Goal: Information Seeking & Learning: Find specific fact

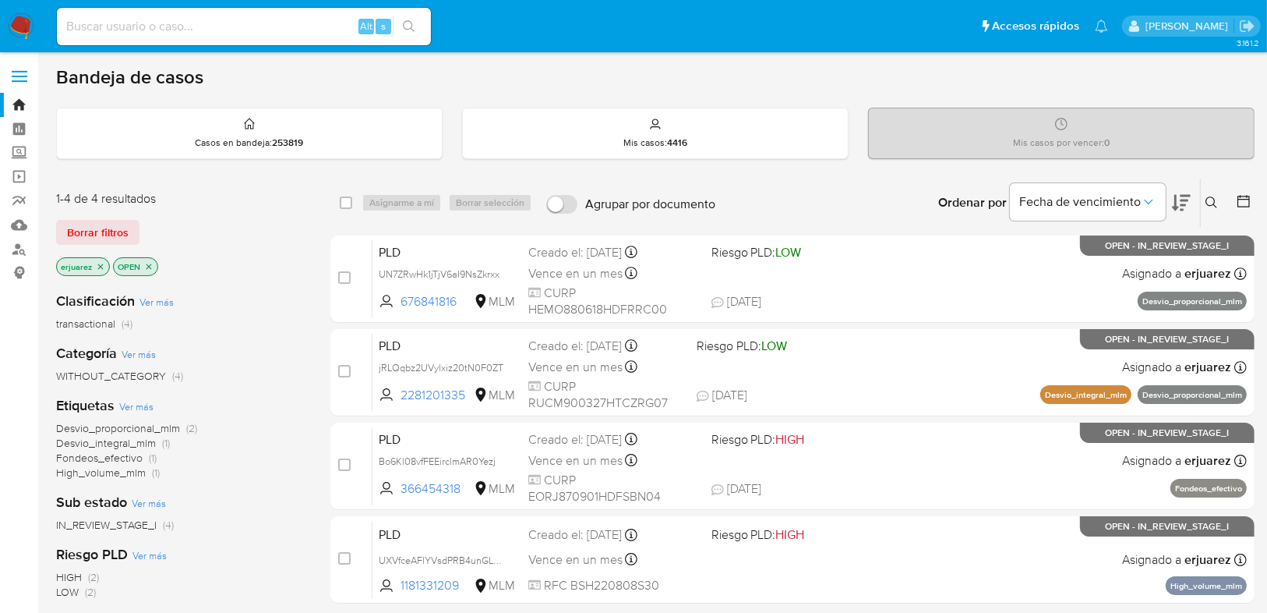
click at [107, 262] on p "erjuarez" at bounding box center [83, 266] width 52 height 17
drag, startPoint x: 104, startPoint y: 264, endPoint x: 145, endPoint y: 274, distance: 42.4
click at [102, 264] on icon "close-filter" at bounding box center [100, 266] width 9 height 9
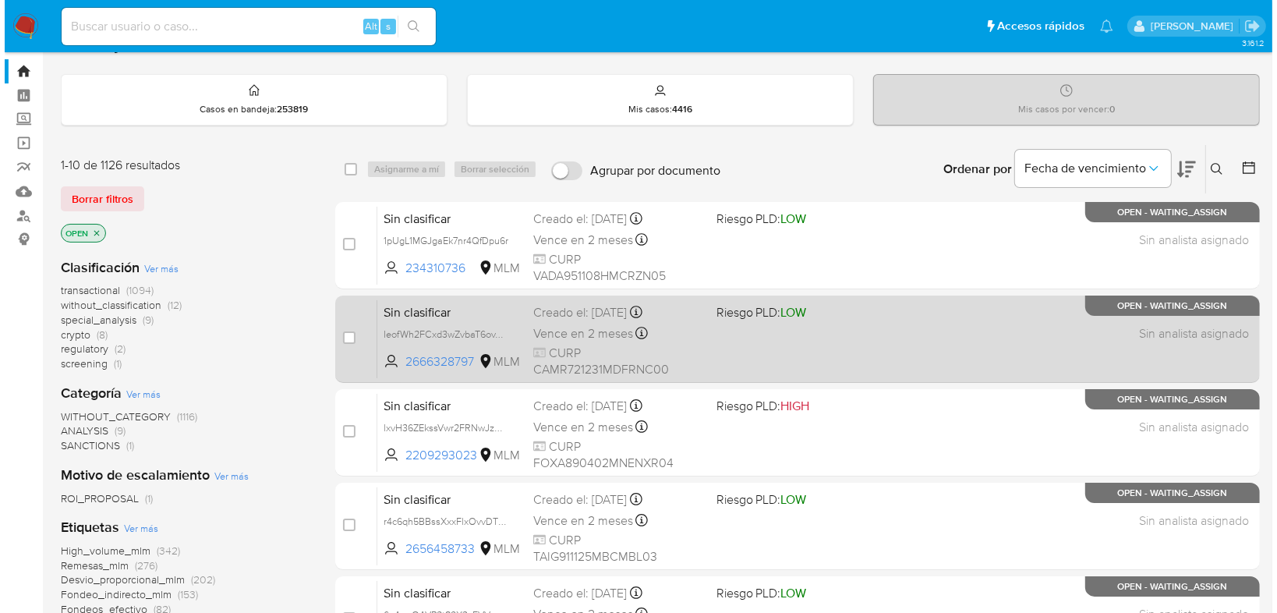
scroll to position [62, 0]
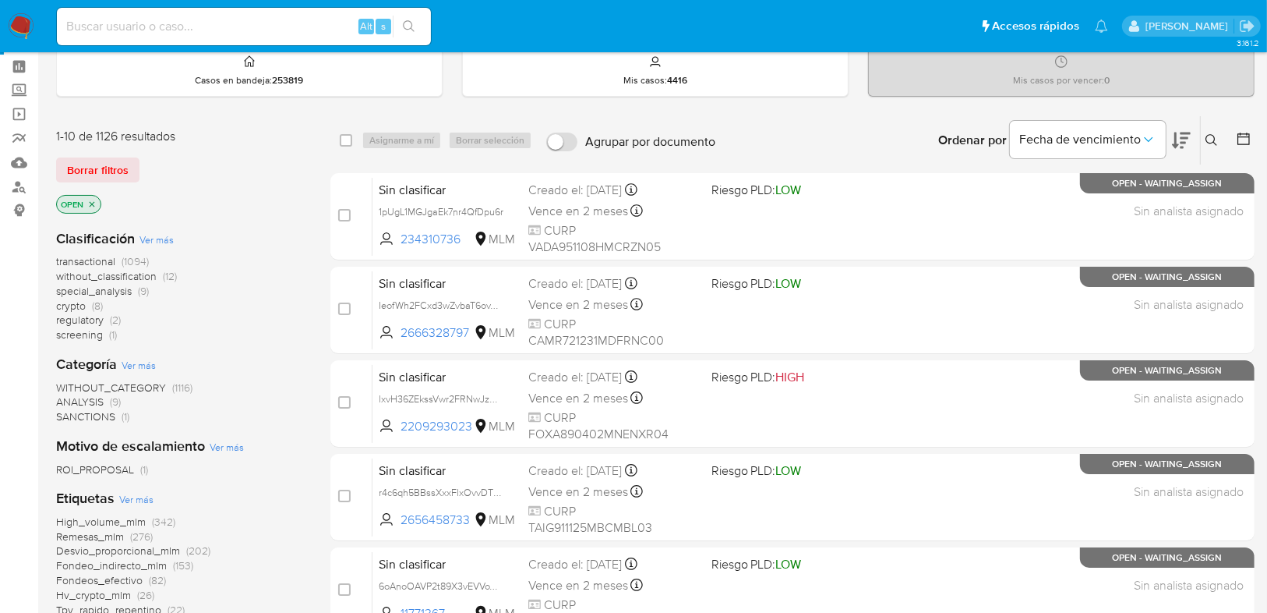
click at [1210, 140] on icon at bounding box center [1212, 140] width 12 height 12
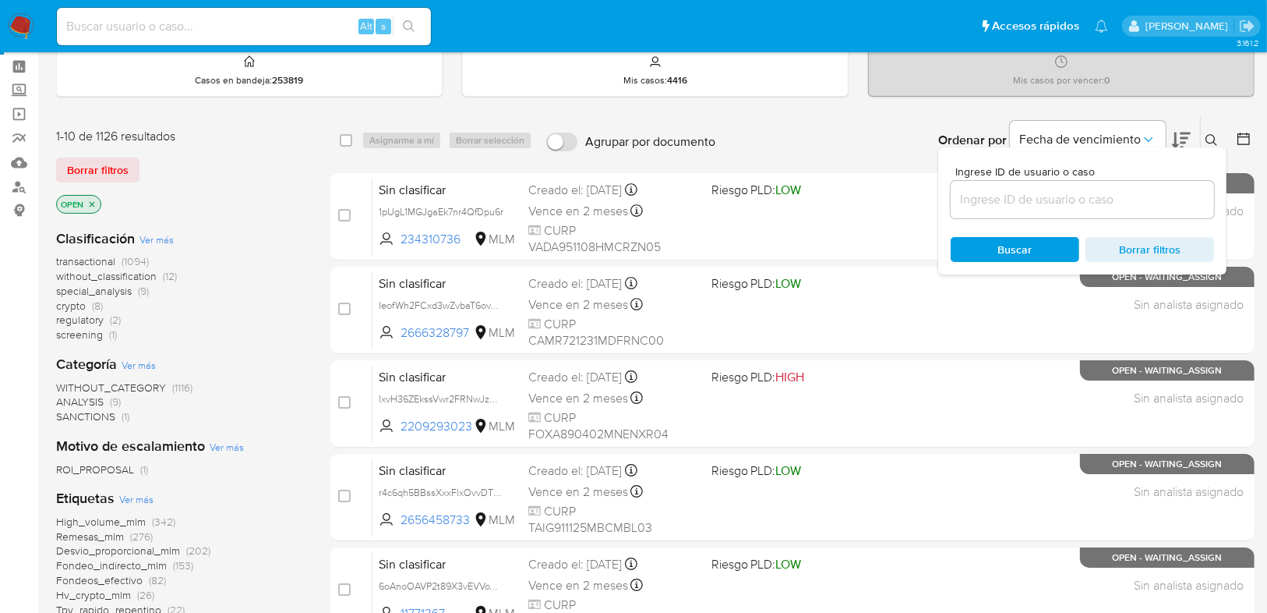
click at [1107, 186] on div at bounding box center [1082, 199] width 263 height 37
click at [1098, 198] on input at bounding box center [1082, 199] width 263 height 20
paste input "1849962009"
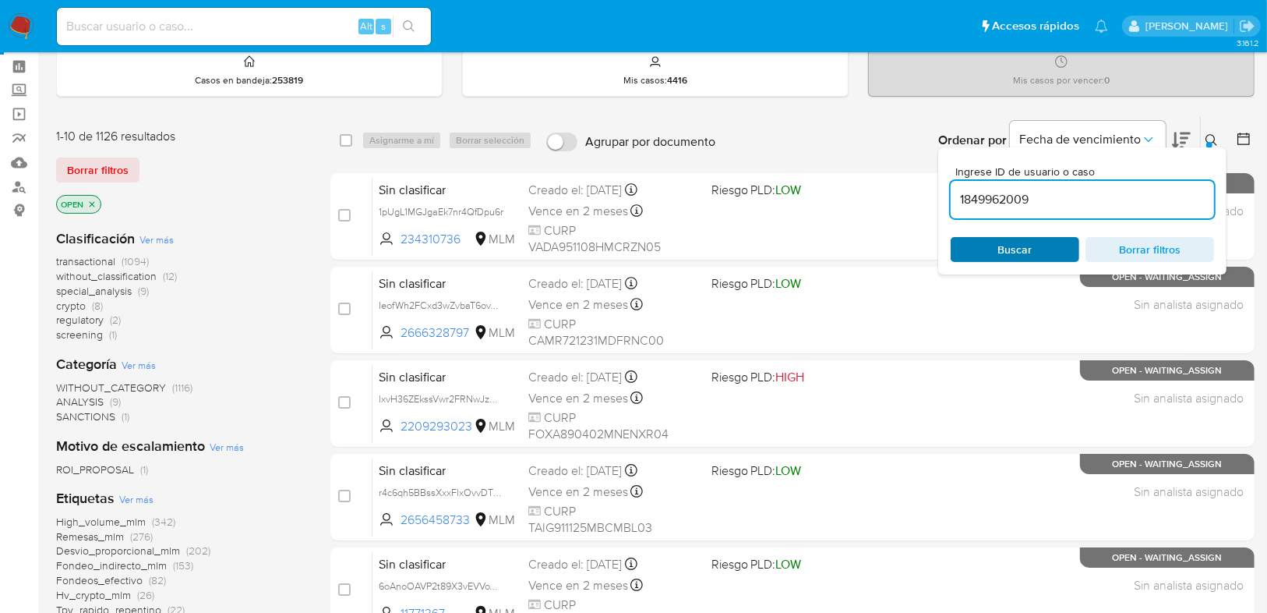
type input "1849962009"
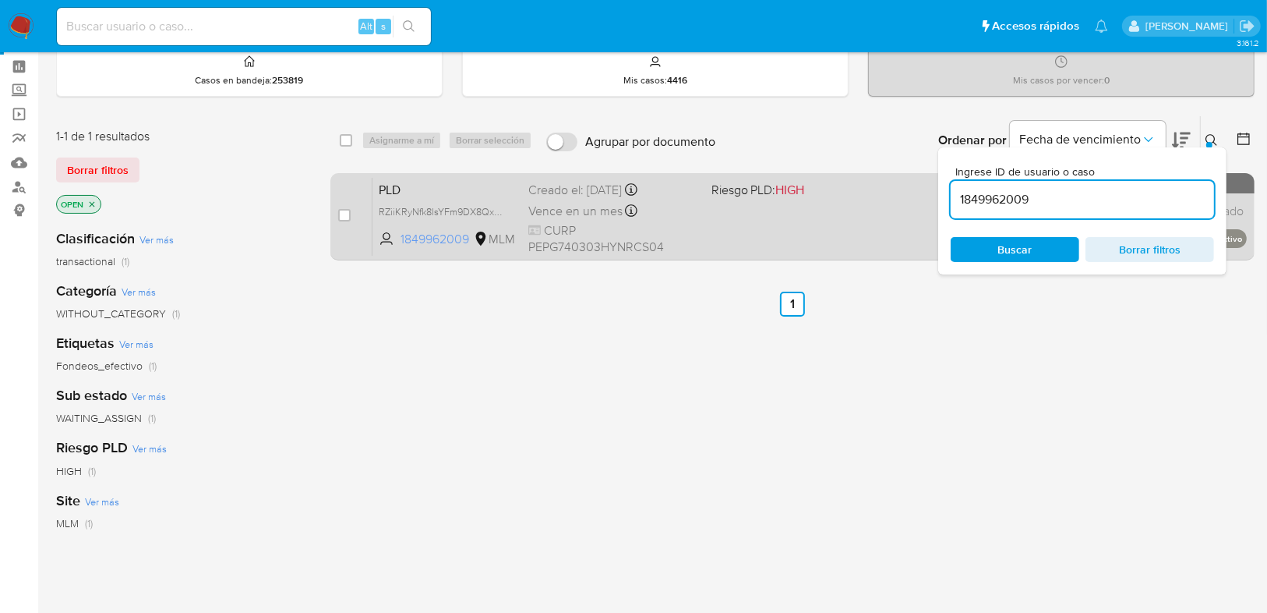
drag, startPoint x: 788, startPoint y: 232, endPoint x: 381, endPoint y: 235, distance: 406.9
click at [391, 310] on div "select-all-cases-checkbox Asignarme a mí Borrar selección Agrupar por documento…" at bounding box center [792, 468] width 924 height 706
click at [344, 214] on input "checkbox" at bounding box center [344, 215] width 12 height 12
checkbox input "true"
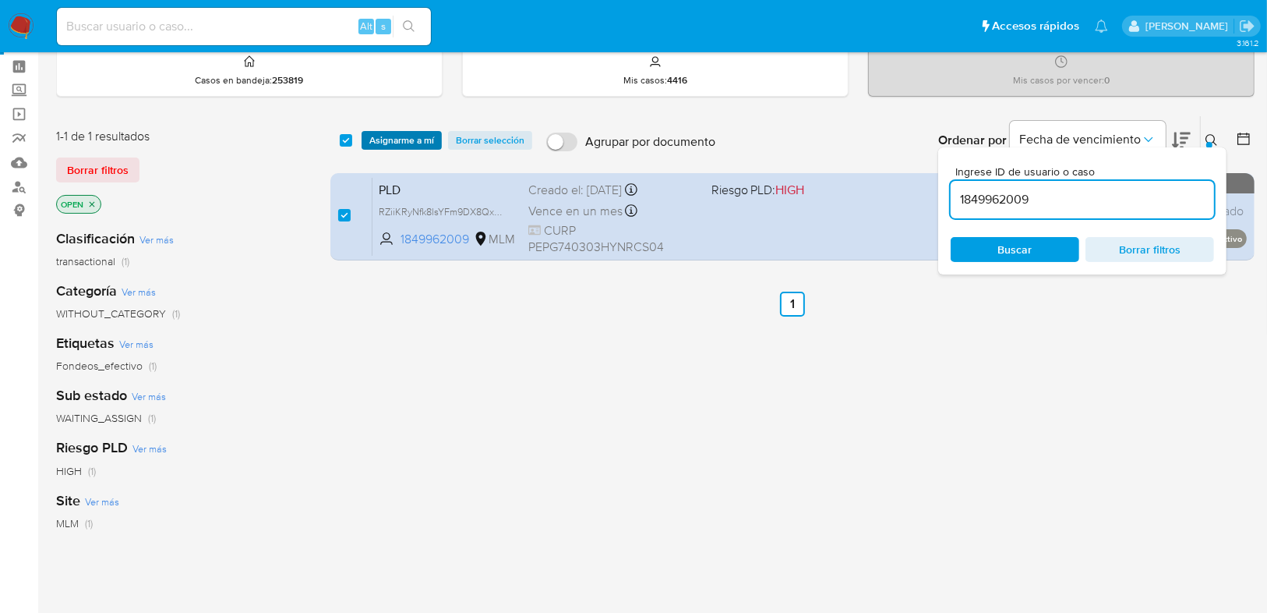
click at [408, 140] on span "Asignarme a mí" at bounding box center [401, 141] width 65 height 16
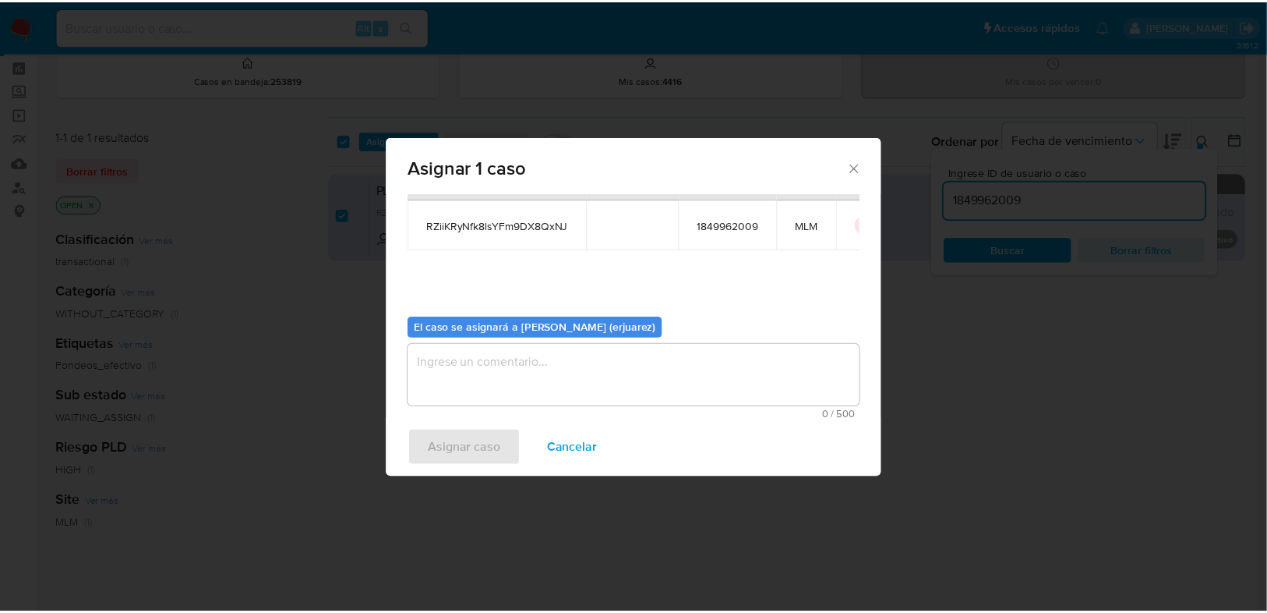
scroll to position [80, 0]
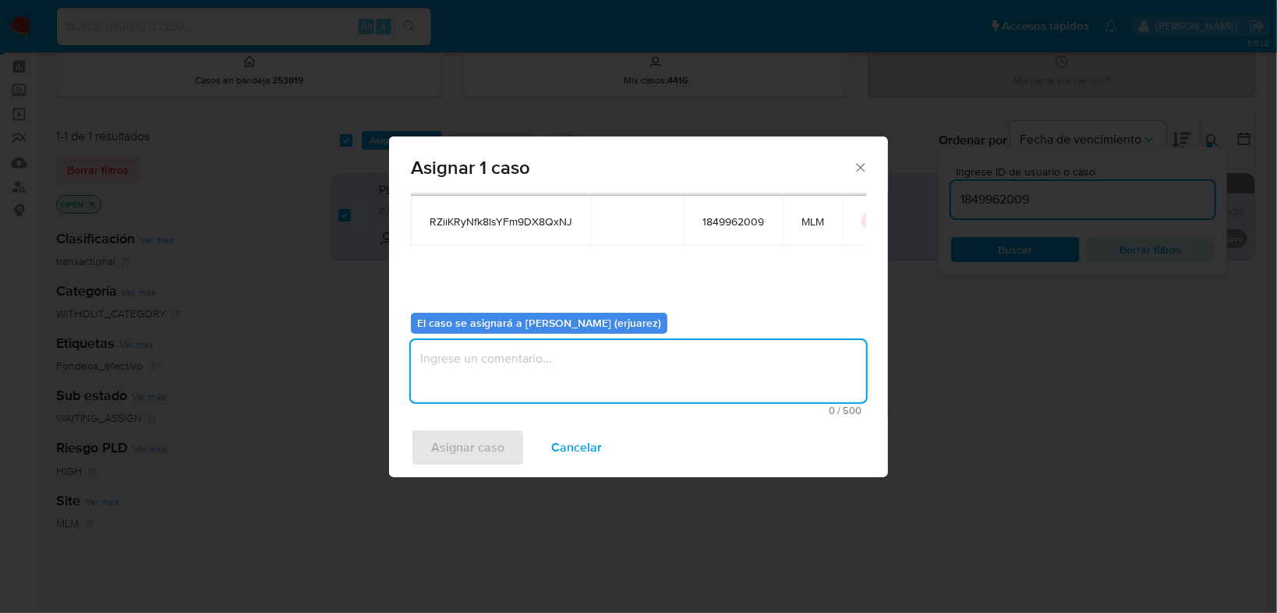
click at [466, 375] on textarea "assign-modal" at bounding box center [638, 371] width 455 height 62
type textarea "EPJU"
click at [471, 443] on span "Asignar caso" at bounding box center [467, 447] width 73 height 34
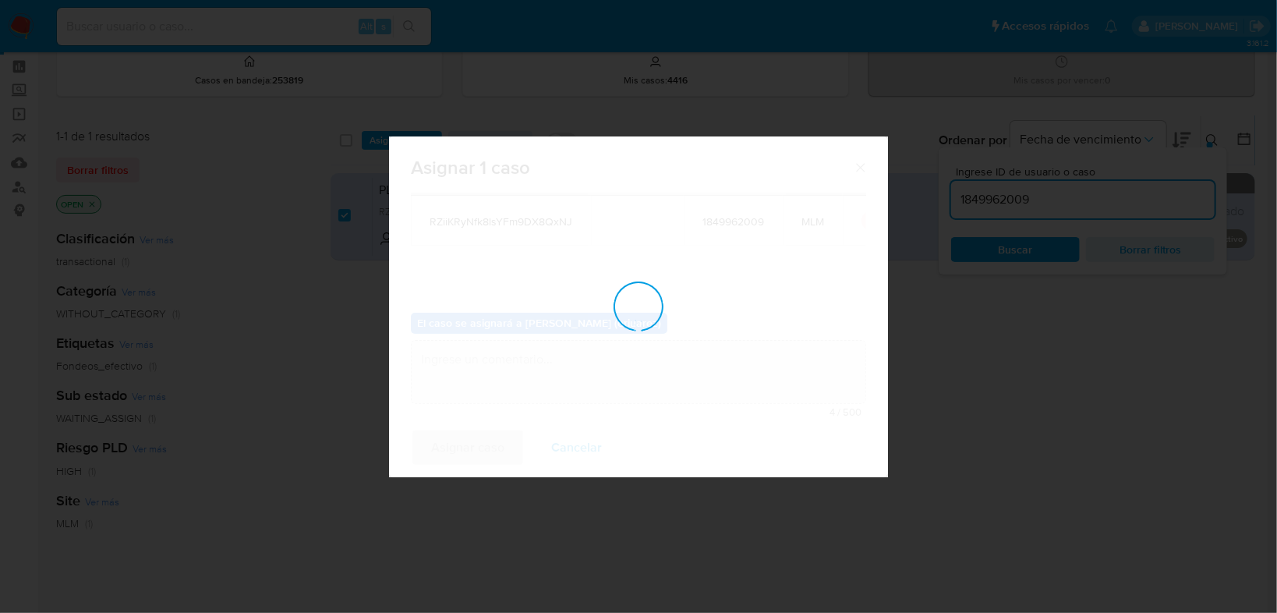
checkbox input "false"
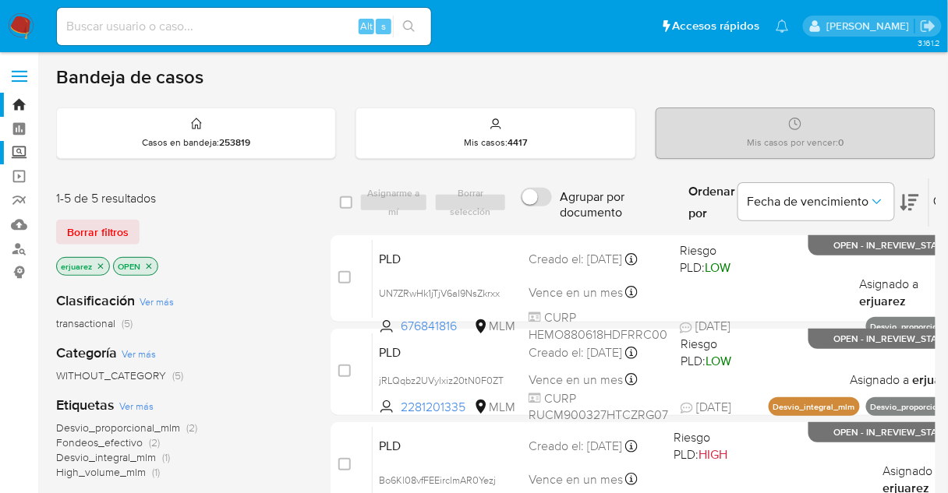
click at [21, 157] on label "Screening" at bounding box center [93, 153] width 186 height 24
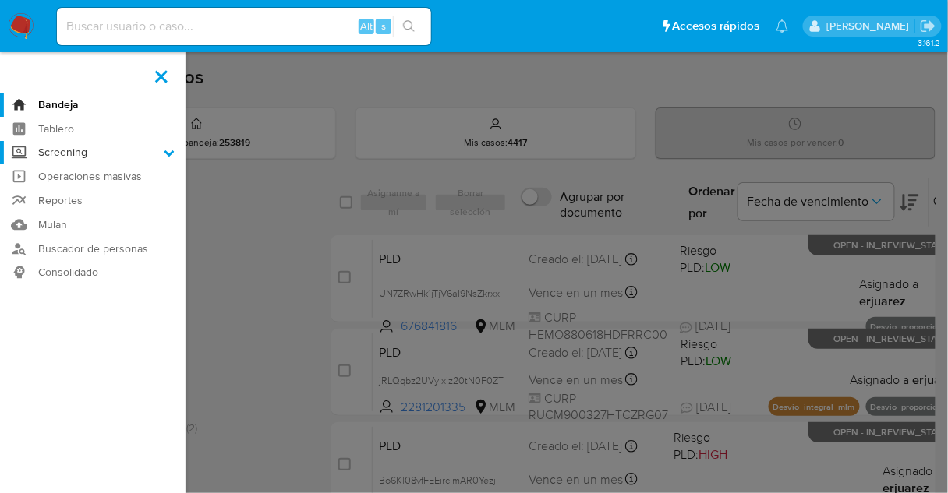
click at [0, 0] on input "Screening" at bounding box center [0, 0] width 0 height 0
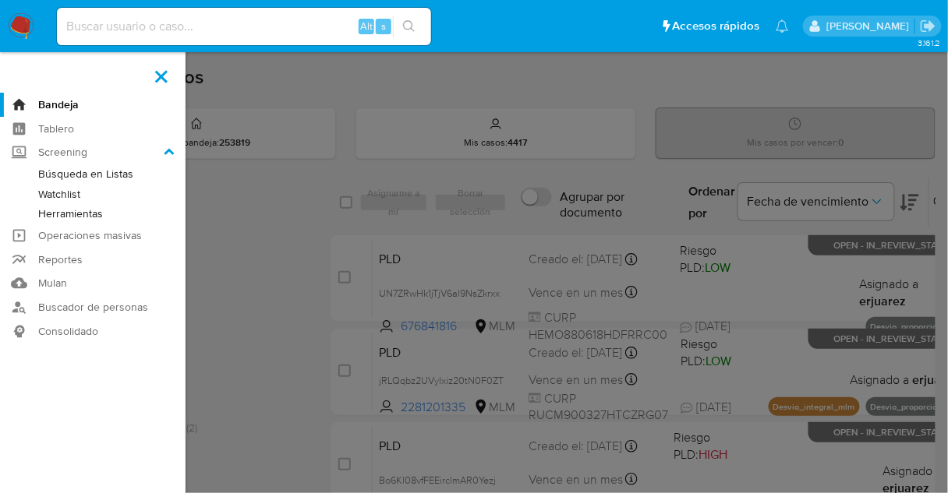
click at [50, 209] on link "Herramientas" at bounding box center [93, 213] width 186 height 19
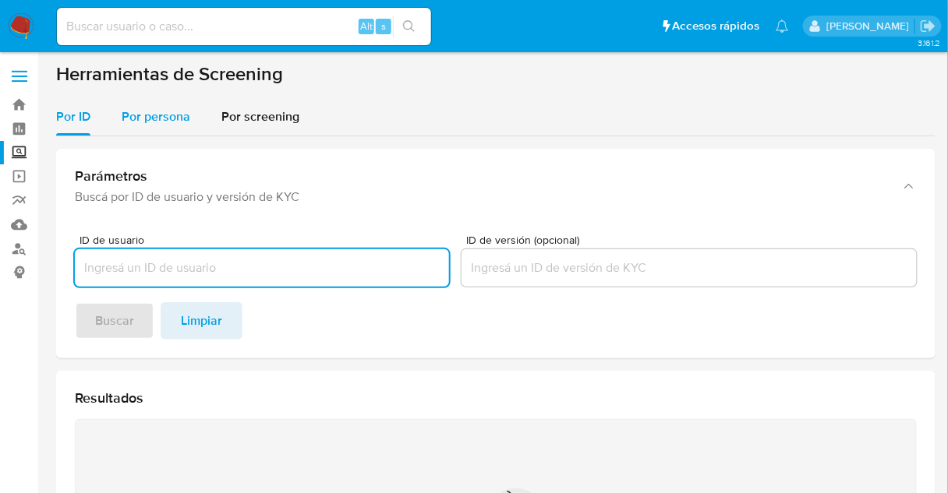
click at [168, 129] on div "Por persona" at bounding box center [156, 116] width 69 height 37
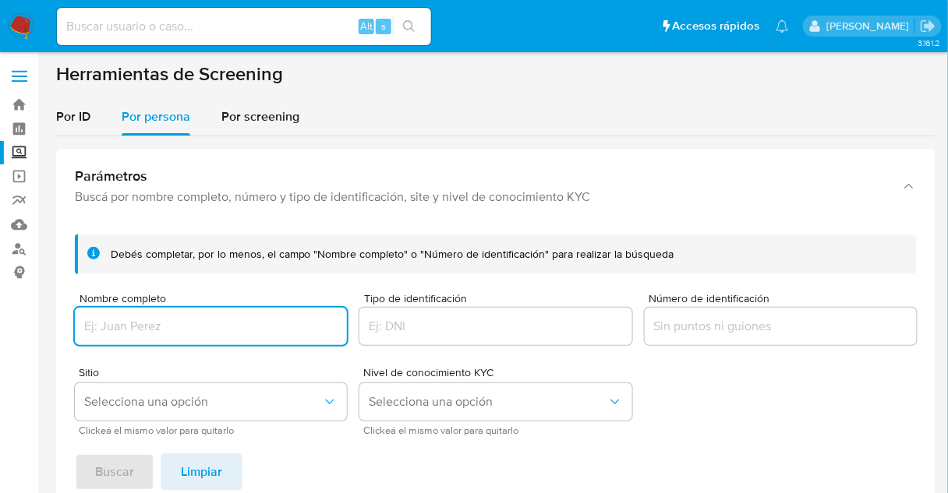
click at [200, 327] on input "Nombre completo" at bounding box center [211, 326] width 272 height 20
type input "OCTAVIO ANDRES MARTINEZ ROLDAN"
click at [123, 465] on span "Buscar" at bounding box center [114, 472] width 39 height 34
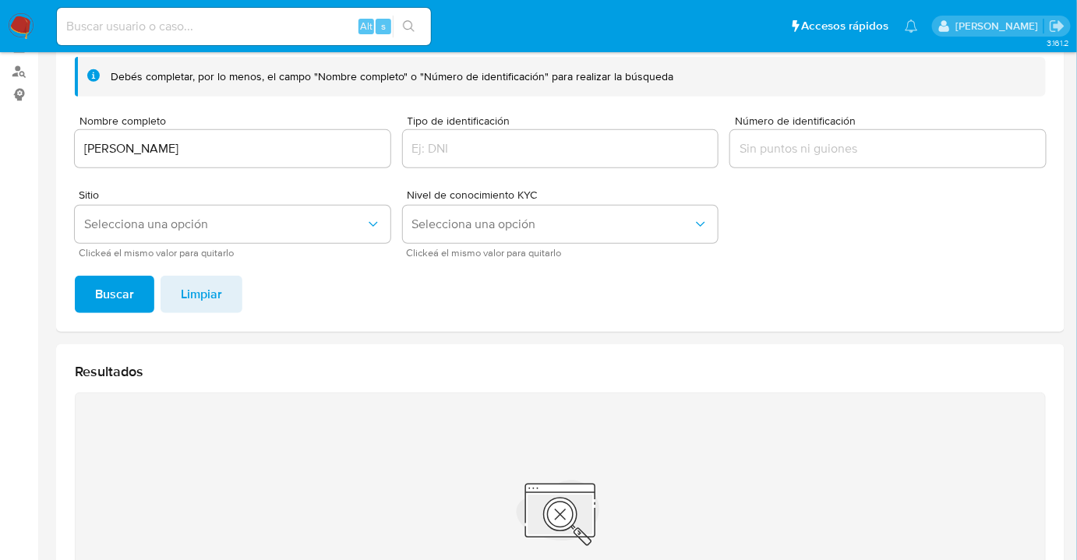
scroll to position [118, 0]
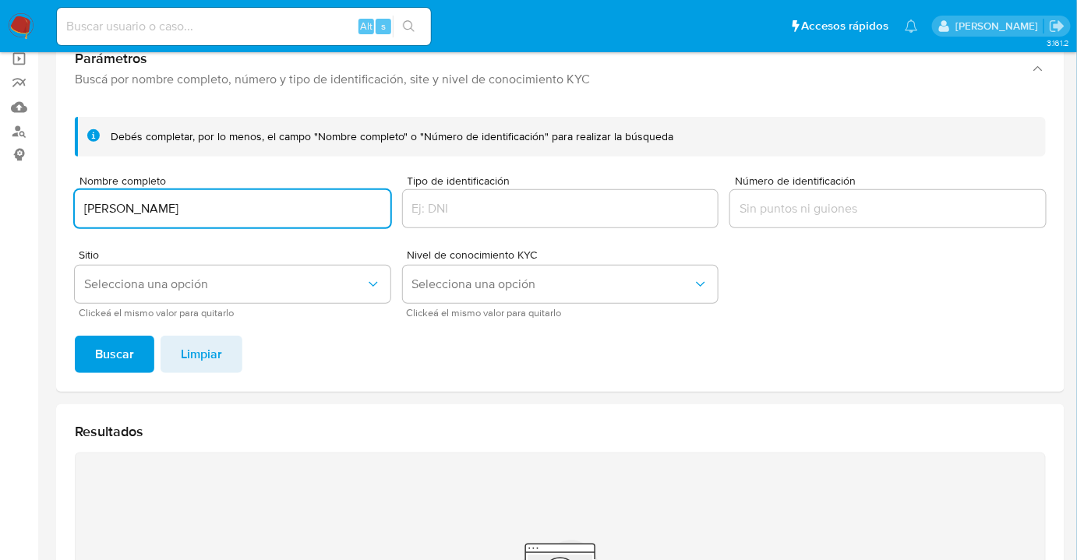
drag, startPoint x: 313, startPoint y: 209, endPoint x: 74, endPoint y: 246, distance: 241.3
click at [34, 206] on section "Bandeja Tablero Screening Búsqueda en Listas Watchlist Herramientas Operaciones…" at bounding box center [538, 352] width 1077 height 941
type input "JORGE LUIS MORALES PEREZ"
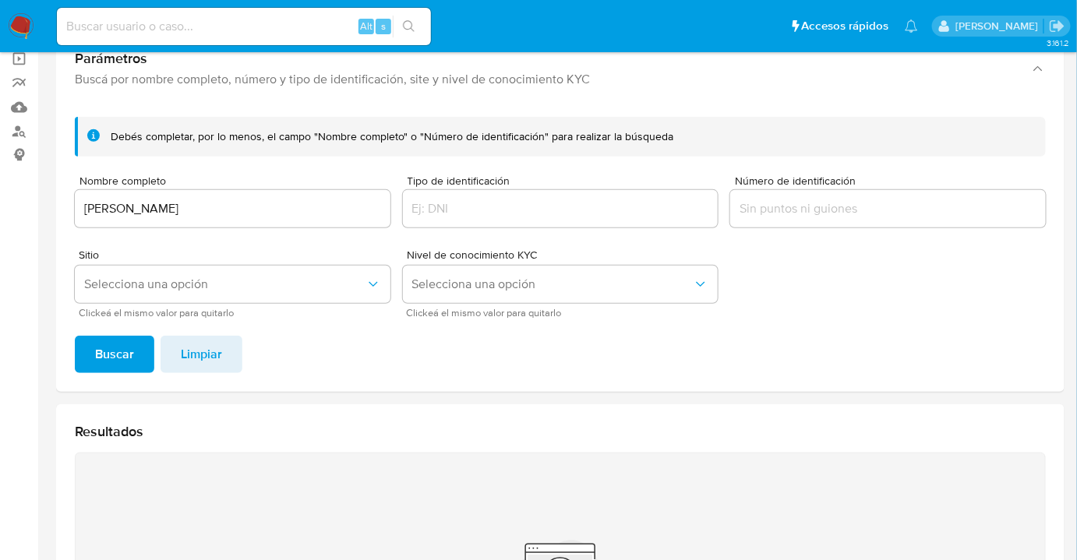
click at [97, 352] on span "Buscar" at bounding box center [114, 354] width 39 height 34
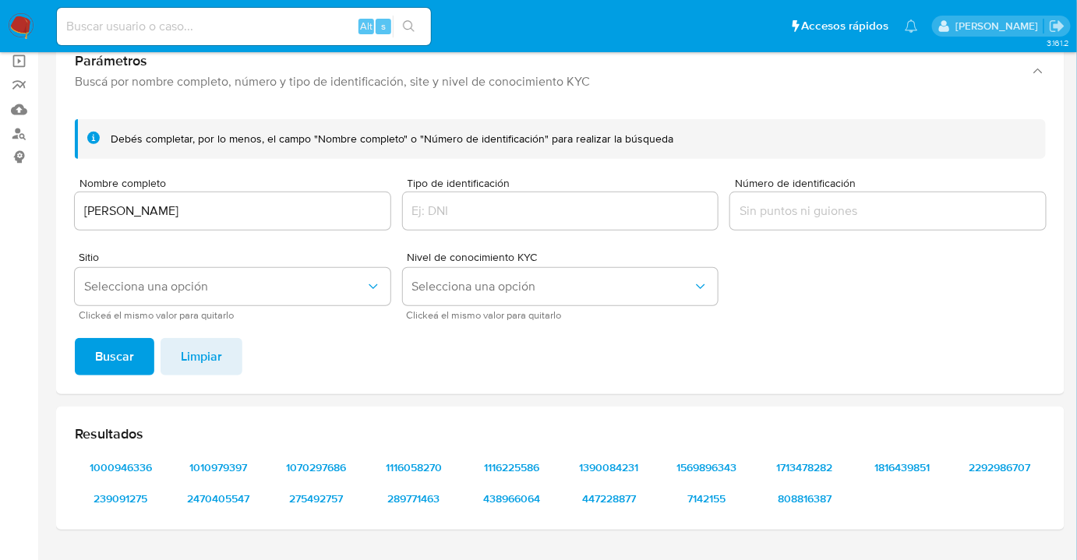
scroll to position [92, 0]
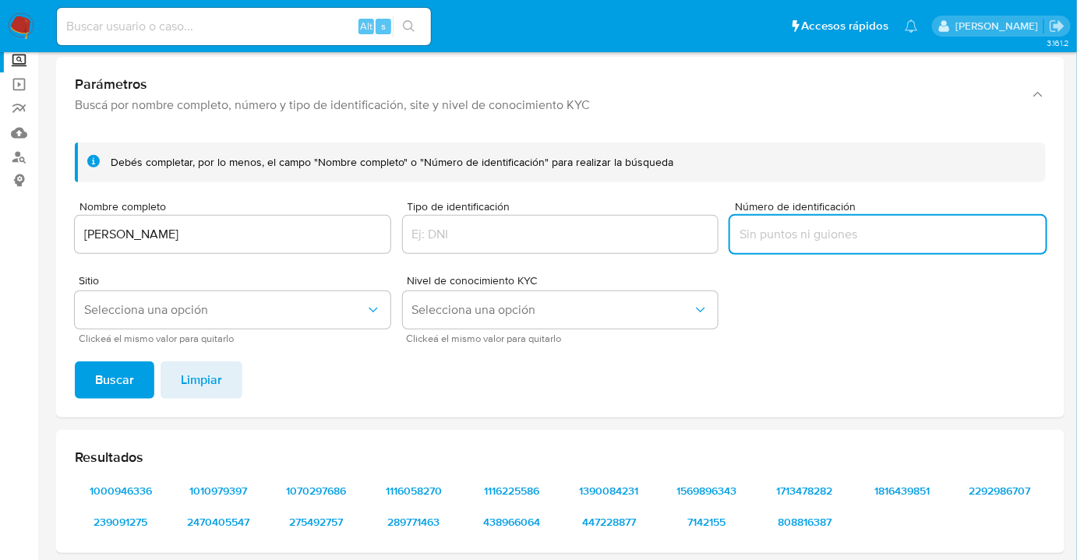
click at [778, 228] on input "Número de identificación" at bounding box center [888, 234] width 316 height 20
click at [92, 388] on button "Buscar" at bounding box center [115, 380] width 80 height 37
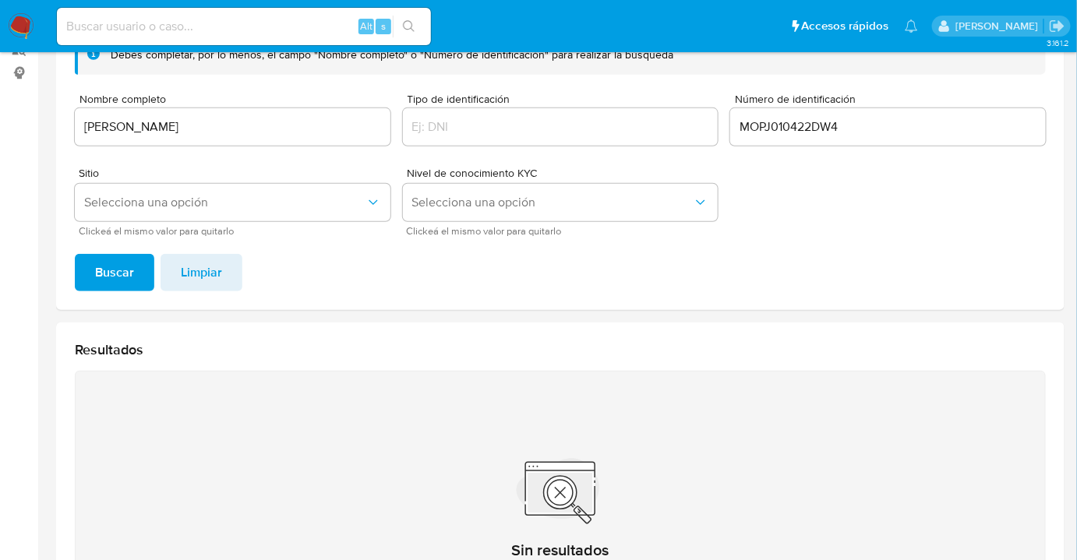
scroll to position [234, 0]
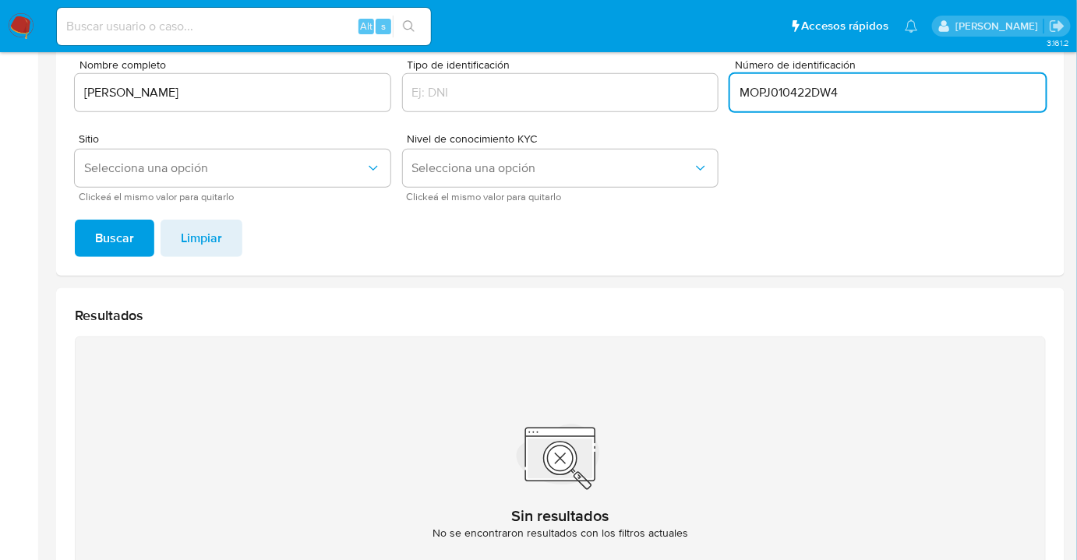
drag, startPoint x: 861, startPoint y: 95, endPoint x: 817, endPoint y: 90, distance: 43.9
click at [815, 90] on input "MOPJ010422DW4" at bounding box center [888, 93] width 316 height 20
type input "MOPJ010422"
click at [75, 220] on button "Buscar" at bounding box center [115, 238] width 80 height 37
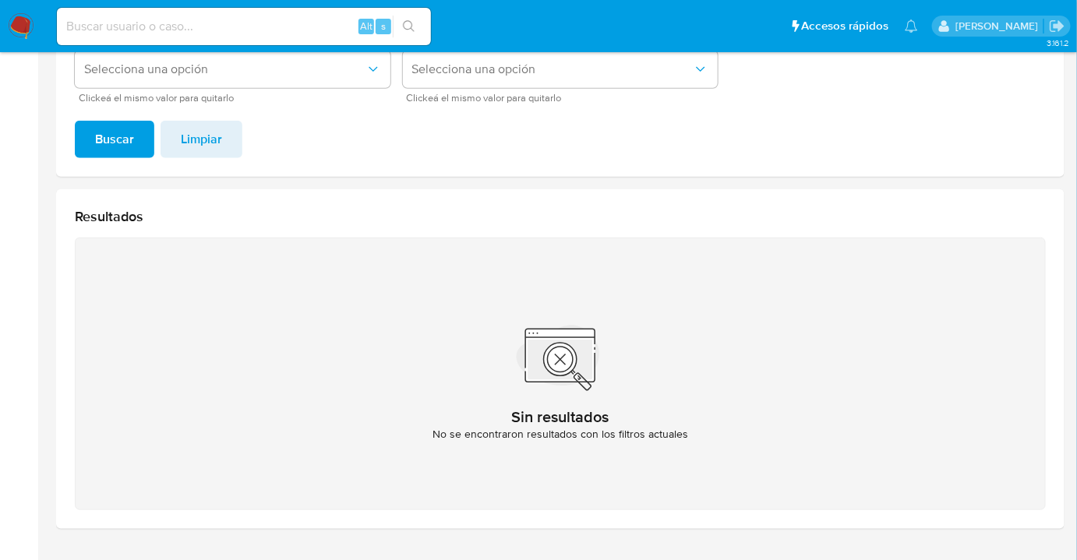
scroll to position [238, 0]
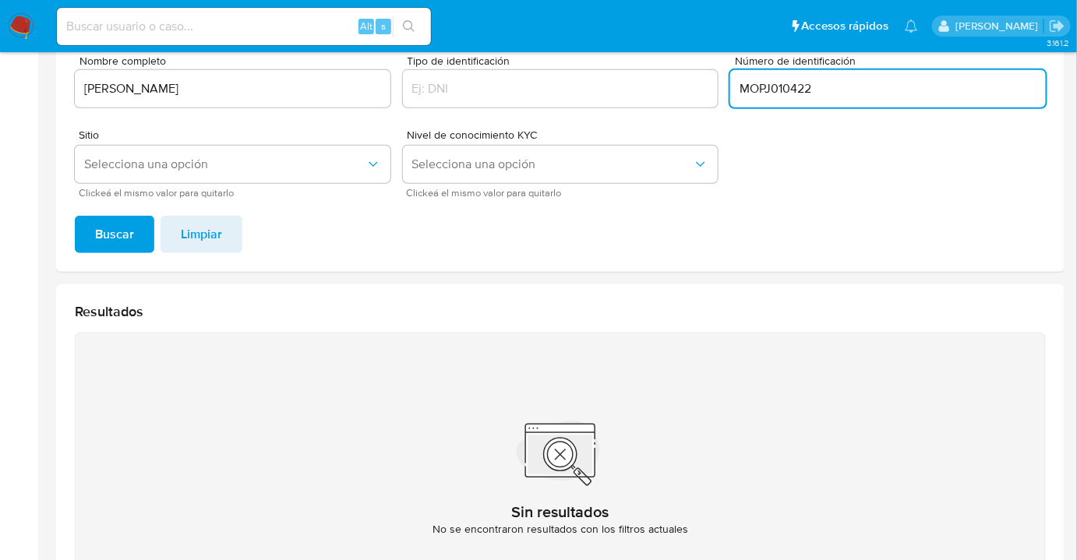
drag, startPoint x: 829, startPoint y: 90, endPoint x: 646, endPoint y: 63, distance: 185.2
click at [646, 62] on form "Debés completar, por lo menos, el campo "Nombre completo" o "Número de identifi…" at bounding box center [560, 97] width 971 height 200
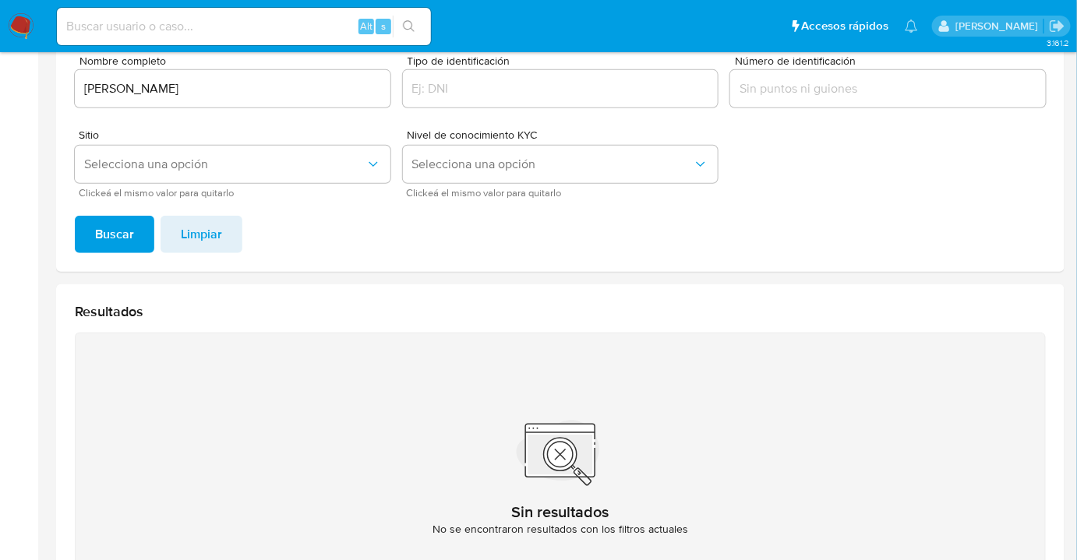
click at [141, 228] on button "Buscar" at bounding box center [115, 234] width 80 height 37
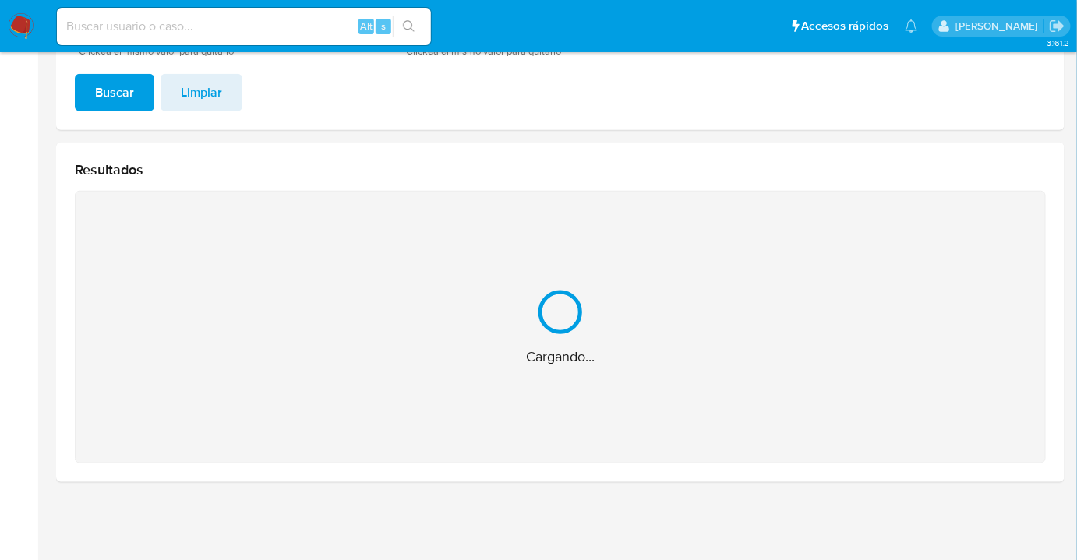
scroll to position [163, 0]
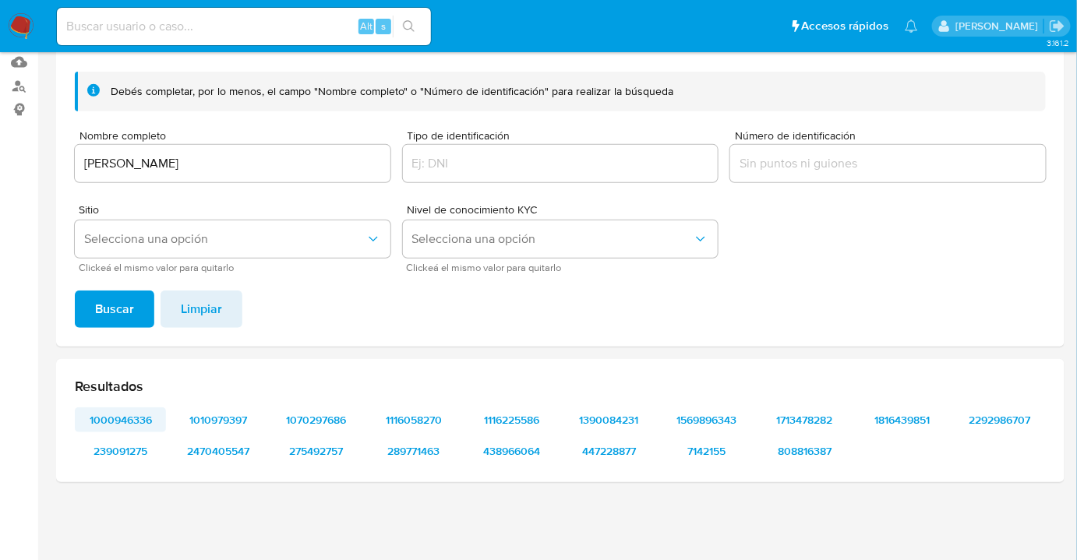
click at [125, 423] on span "1000946336" at bounding box center [120, 420] width 69 height 22
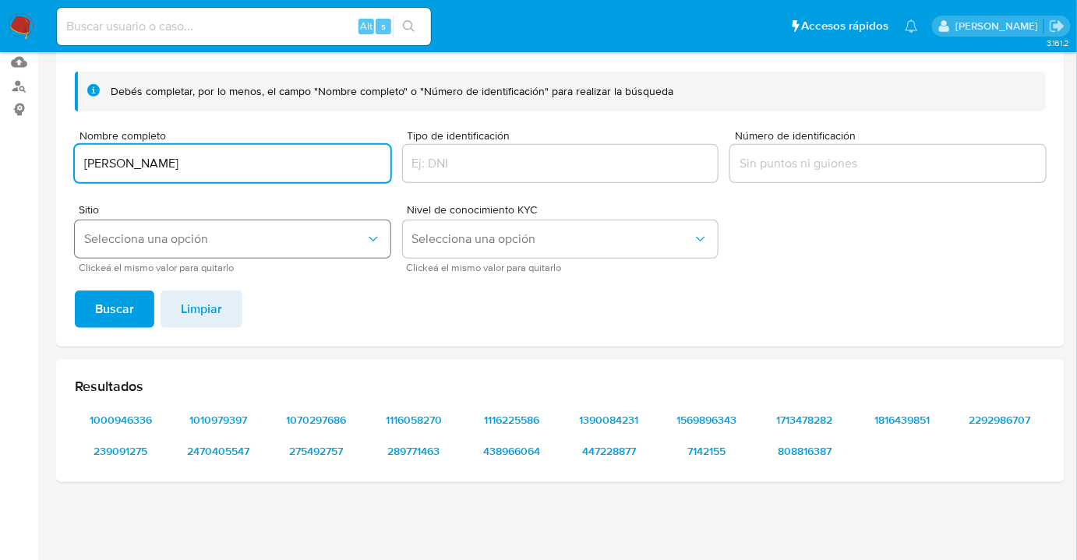
drag, startPoint x: 257, startPoint y: 159, endPoint x: 87, endPoint y: 241, distance: 188.6
click at [2, 157] on section "Bandeja Tablero Screening Búsqueda en Listas Watchlist Herramientas Operaciones…" at bounding box center [538, 199] width 1077 height 724
click at [99, 298] on span "Buscar" at bounding box center [114, 309] width 39 height 34
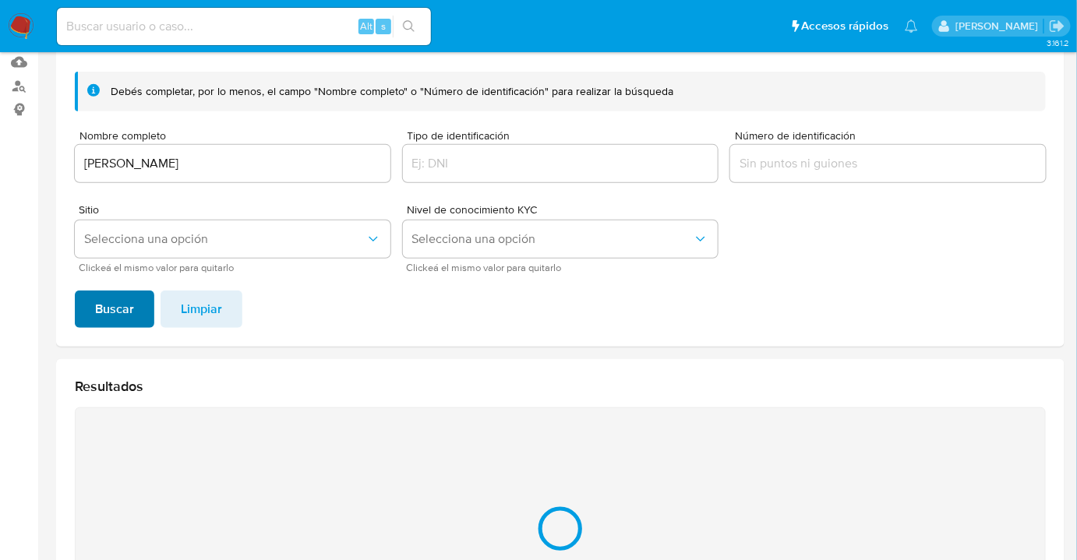
scroll to position [132, 0]
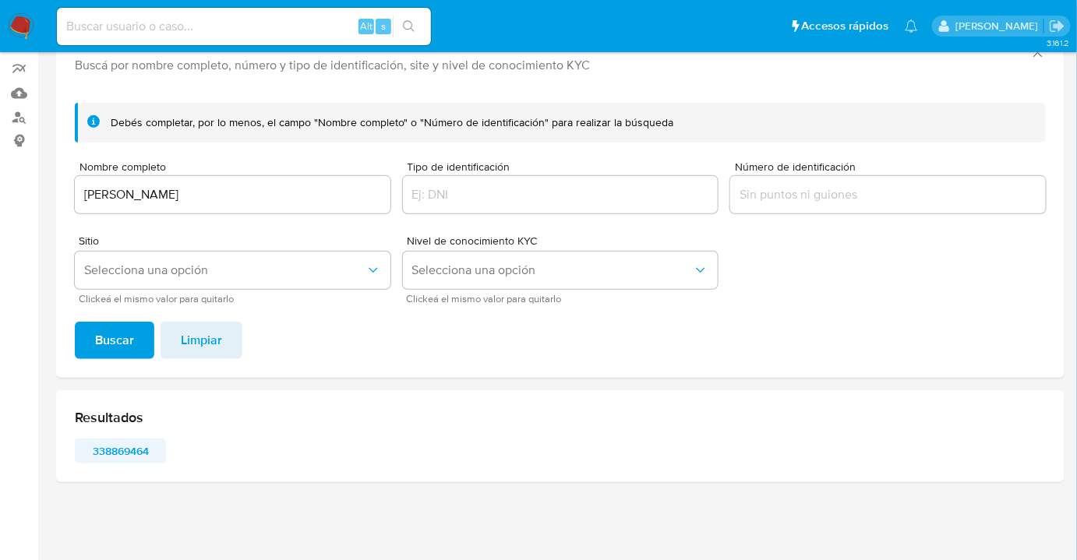
click at [108, 442] on span "338869464" at bounding box center [120, 451] width 69 height 22
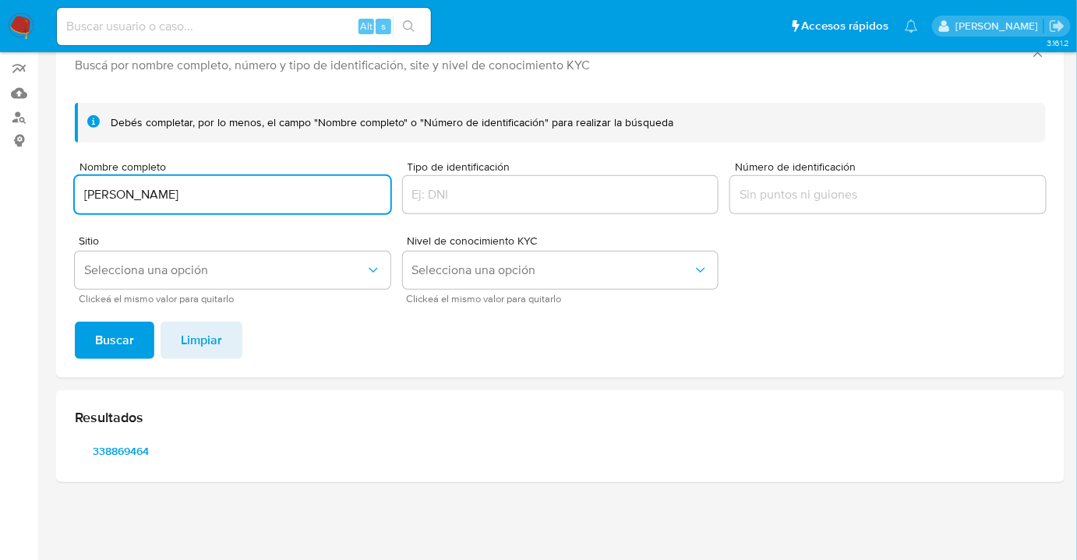
drag, startPoint x: 31, startPoint y: 196, endPoint x: 44, endPoint y: 214, distance: 21.2
click at [19, 196] on section "Bandeja Tablero Screening Búsqueda en Listas Watchlist Herramientas Operaciones…" at bounding box center [538, 214] width 1077 height 693
click at [111, 332] on span "Buscar" at bounding box center [114, 340] width 39 height 34
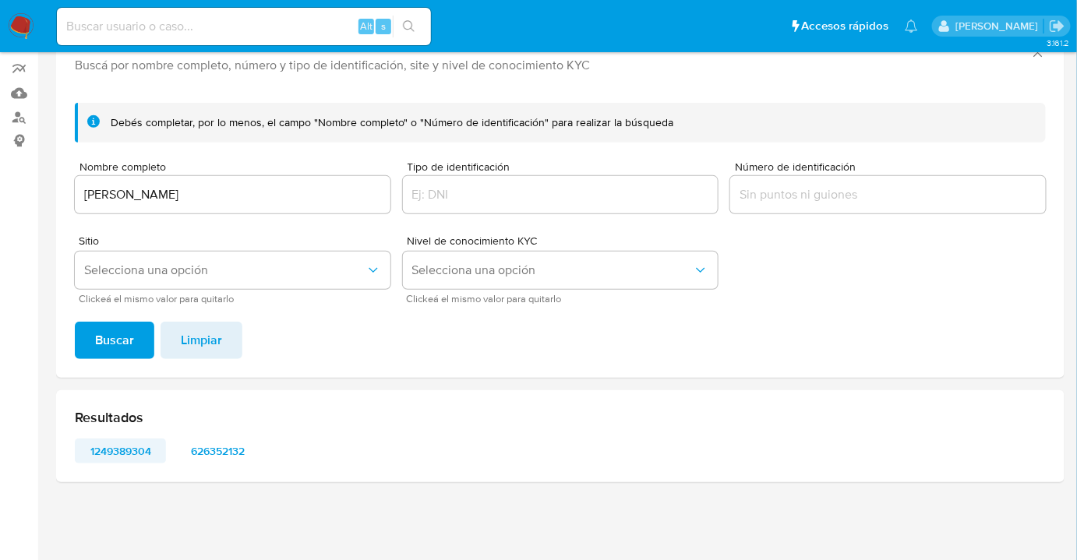
click at [110, 451] on span "1249389304" at bounding box center [120, 451] width 69 height 22
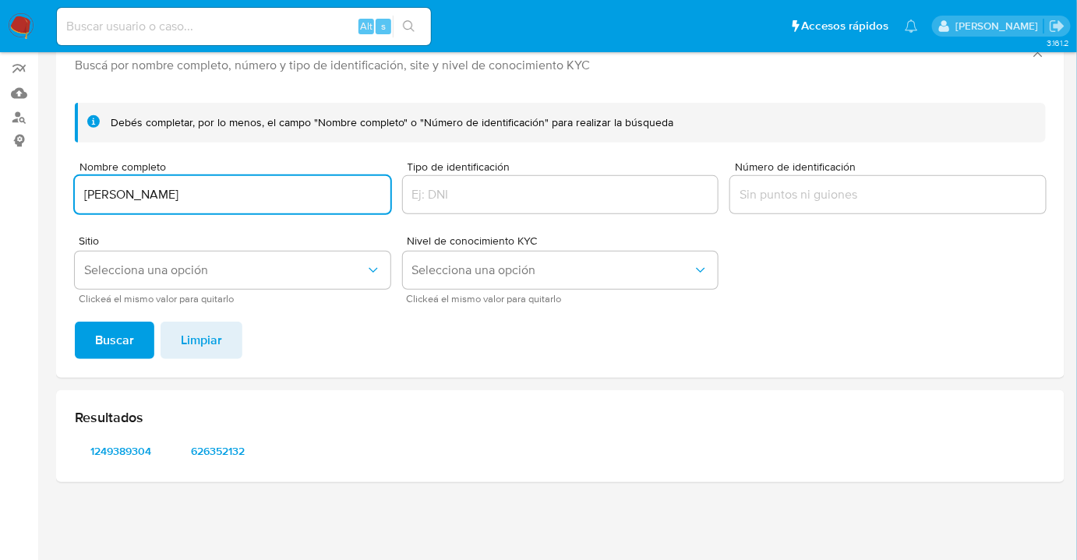
drag, startPoint x: 253, startPoint y: 189, endPoint x: 129, endPoint y: 241, distance: 135.2
click at [118, 186] on input "DIEGO ZAMORANO GUTIERREZ" at bounding box center [233, 195] width 316 height 20
drag, startPoint x: 263, startPoint y: 189, endPoint x: 264, endPoint y: 196, distance: 7.9
click at [263, 189] on input "DIEGO ZAMORANO GUTIERREZ" at bounding box center [233, 195] width 316 height 20
click at [281, 197] on input "DIEGO ZAMORANO GUTIERREZ" at bounding box center [233, 195] width 316 height 20
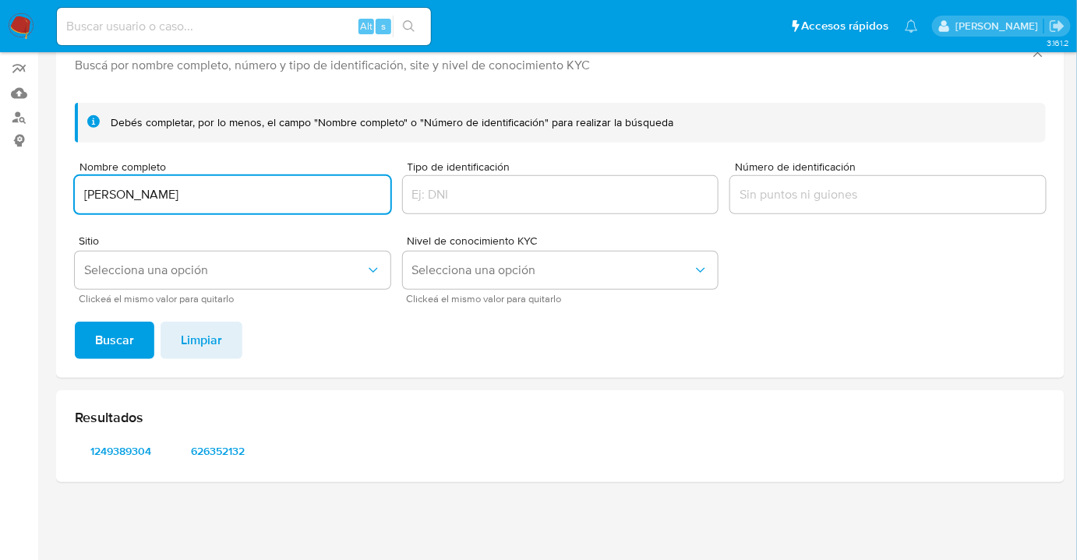
drag, startPoint x: 303, startPoint y: 197, endPoint x: 93, endPoint y: 186, distance: 210.8
click at [93, 186] on input "DIEGO ZAMORANO GUTIERREZ" at bounding box center [233, 195] width 316 height 20
drag, startPoint x: 82, startPoint y: 197, endPoint x: 358, endPoint y: 212, distance: 276.3
click at [387, 199] on input "DIEGO ZAMORANO GUTIERREZ" at bounding box center [233, 195] width 316 height 20
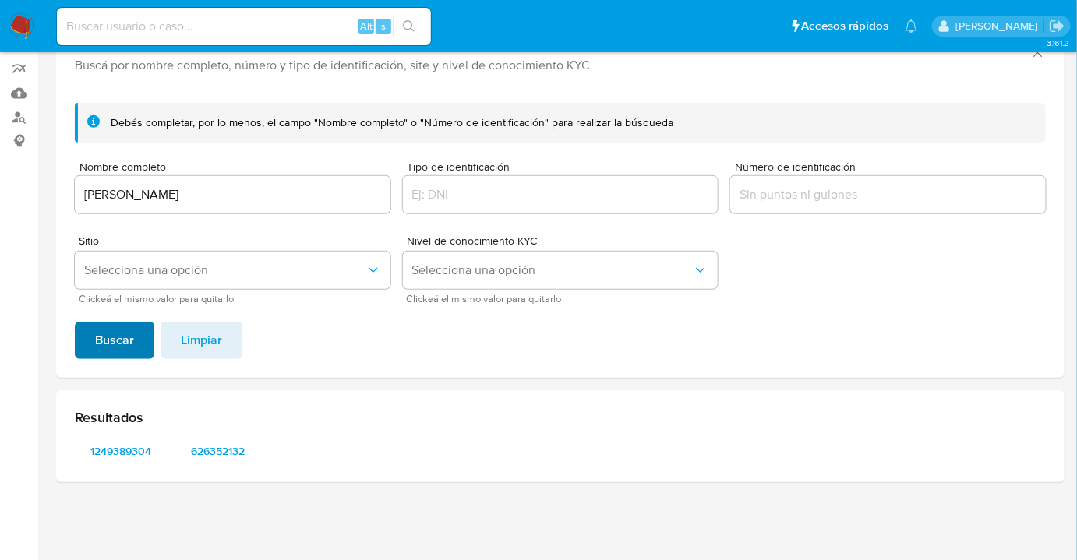
click at [111, 335] on span "Buscar" at bounding box center [114, 340] width 39 height 34
click at [118, 440] on span "1249389304" at bounding box center [120, 451] width 69 height 22
click at [227, 454] on span "626352132" at bounding box center [217, 451] width 69 height 22
click at [129, 442] on span "1249389304" at bounding box center [120, 451] width 69 height 22
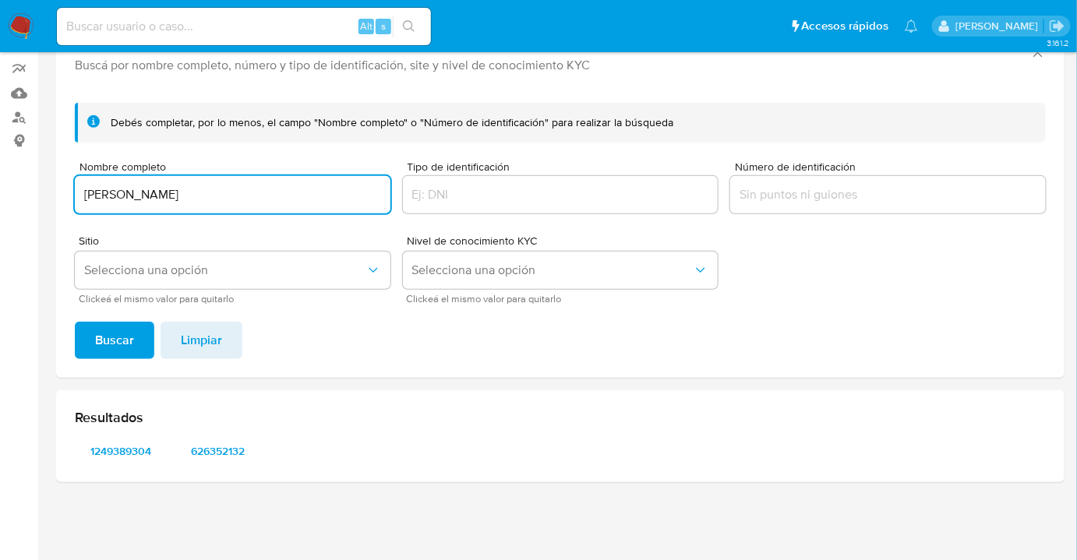
drag, startPoint x: 272, startPoint y: 201, endPoint x: 61, endPoint y: 190, distance: 211.5
click at [61, 190] on div "Debés completar, por lo menos, el campo "Nombre completo" o "Número de identifi…" at bounding box center [560, 234] width 1009 height 288
click at [108, 330] on span "Buscar" at bounding box center [114, 340] width 39 height 34
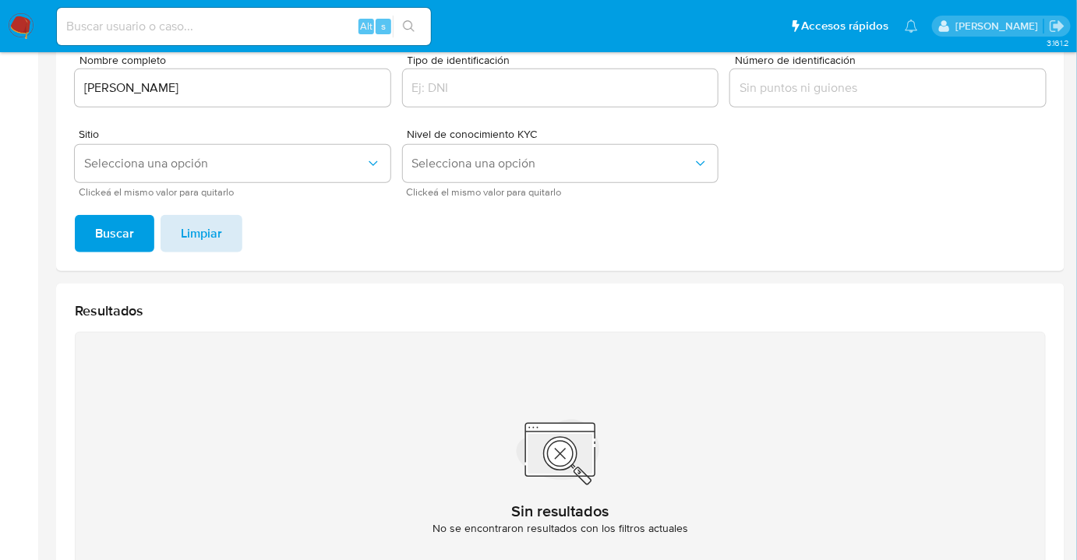
scroll to position [238, 0]
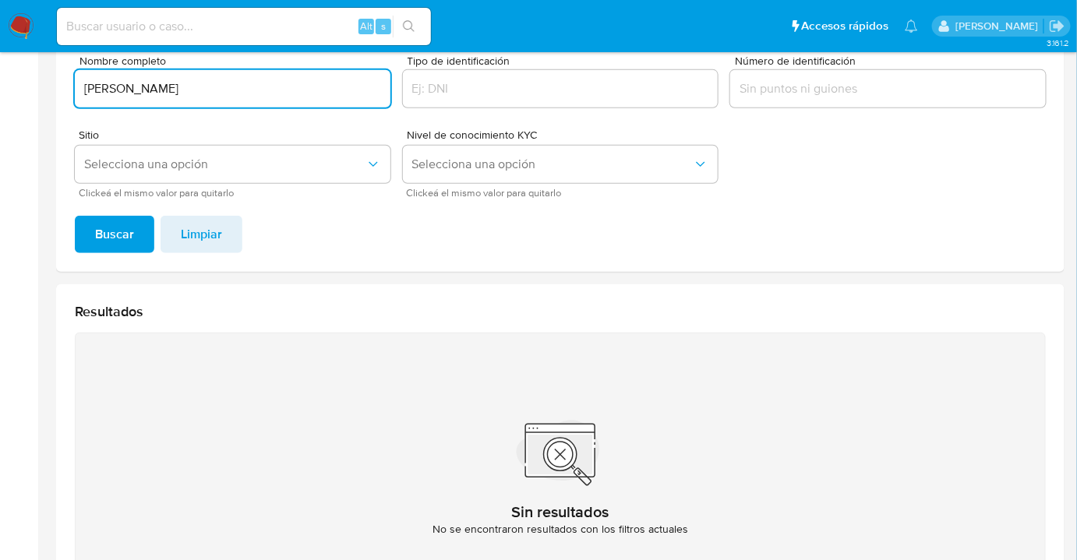
click at [125, 90] on input "OLGAA RAMIREZ TELLEZ" at bounding box center [233, 89] width 316 height 20
type input "OLGA RAMIREZ TELLEZ"
click at [75, 216] on button "Buscar" at bounding box center [115, 234] width 80 height 37
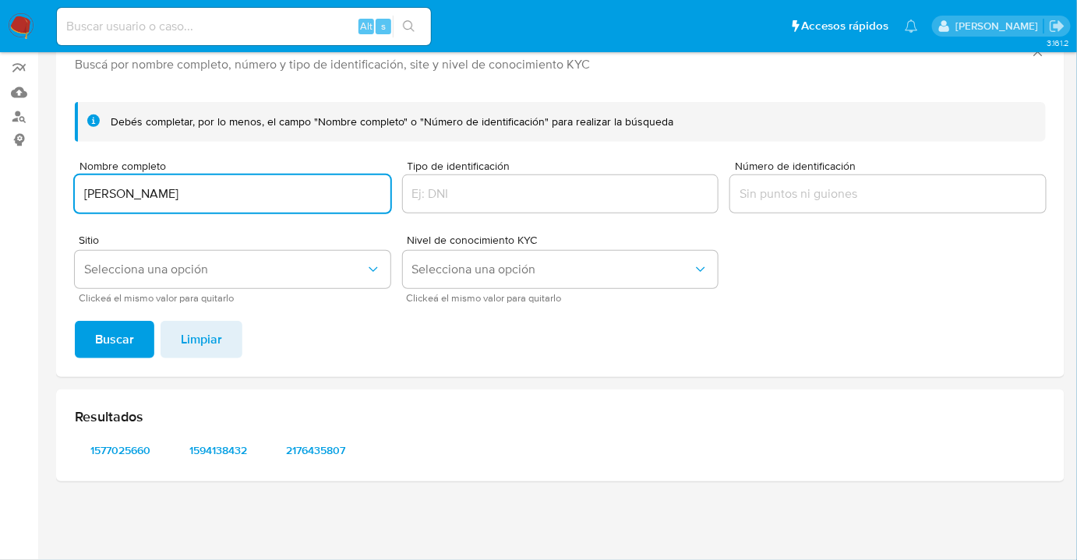
scroll to position [132, 0]
click at [101, 450] on span "1577025660" at bounding box center [120, 451] width 69 height 22
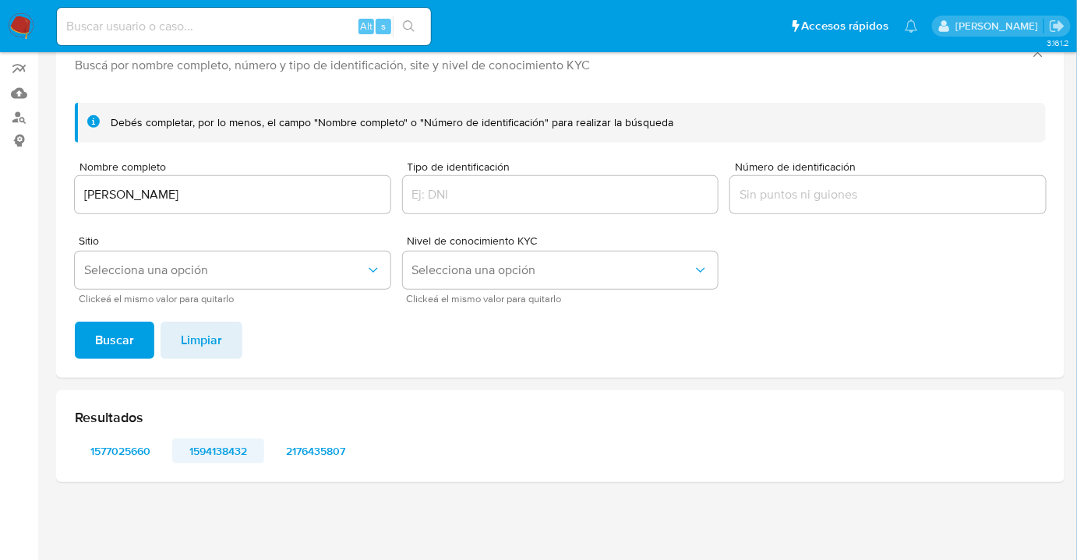
click at [210, 452] on span "1594138432" at bounding box center [217, 451] width 69 height 22
click at [302, 451] on span "2176435807" at bounding box center [315, 451] width 69 height 22
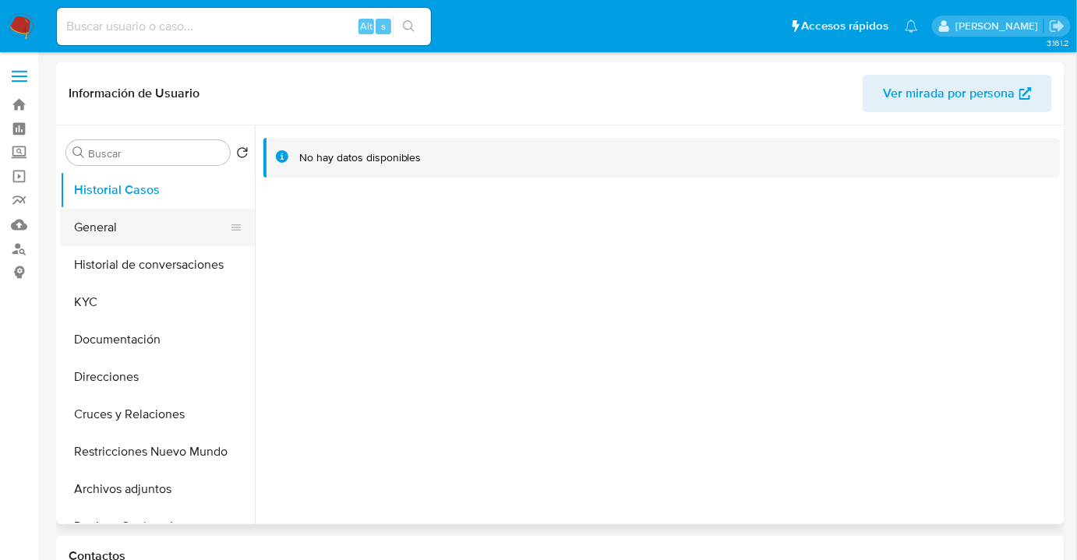
click at [114, 228] on button "General" at bounding box center [151, 227] width 182 height 37
select select "10"
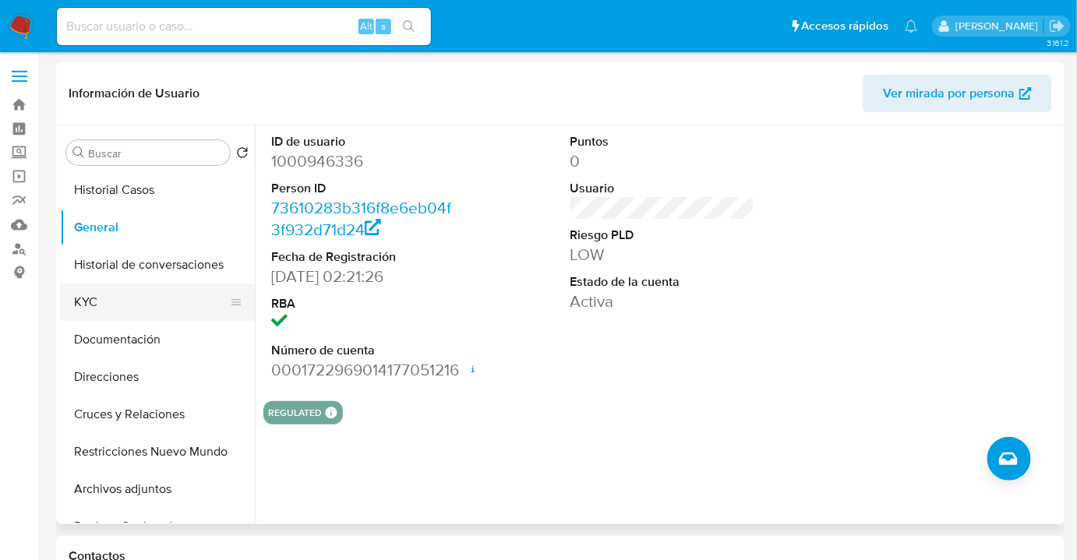
drag, startPoint x: 114, startPoint y: 298, endPoint x: 200, endPoint y: 305, distance: 86.8
click at [120, 302] on button "KYC" at bounding box center [151, 302] width 182 height 37
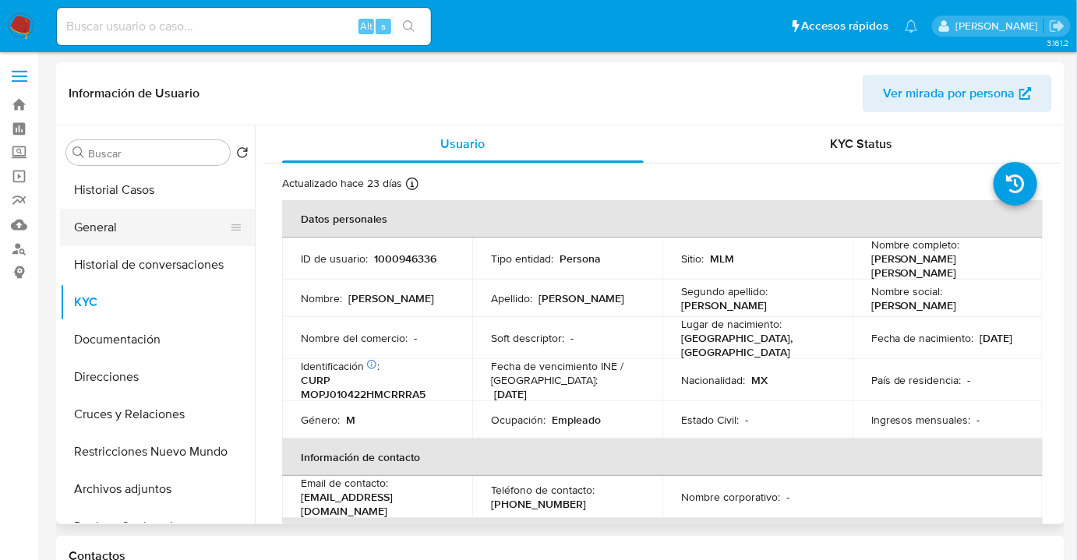
click at [136, 221] on button "General" at bounding box center [151, 227] width 182 height 37
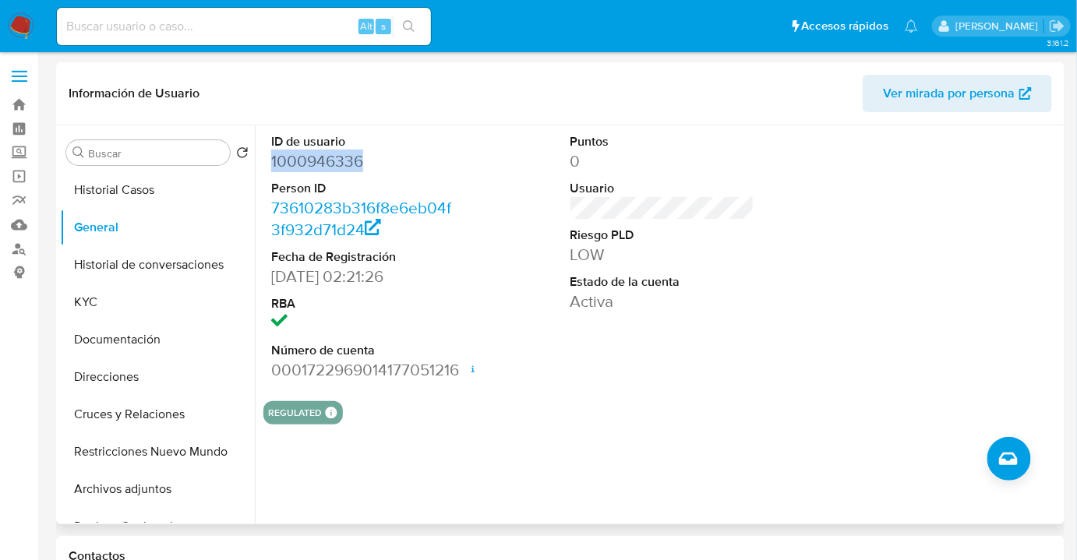
drag, startPoint x: 384, startPoint y: 157, endPoint x: 277, endPoint y: 168, distance: 108.1
click at [266, 161] on div "ID de usuario 1000946336 Person ID 73610283b316f8e6eb04f3f932d71d24 Fecha de Re…" at bounding box center [363, 256] width 200 height 263
copy dd "1000946336"
click at [141, 290] on button "KYC" at bounding box center [151, 302] width 182 height 37
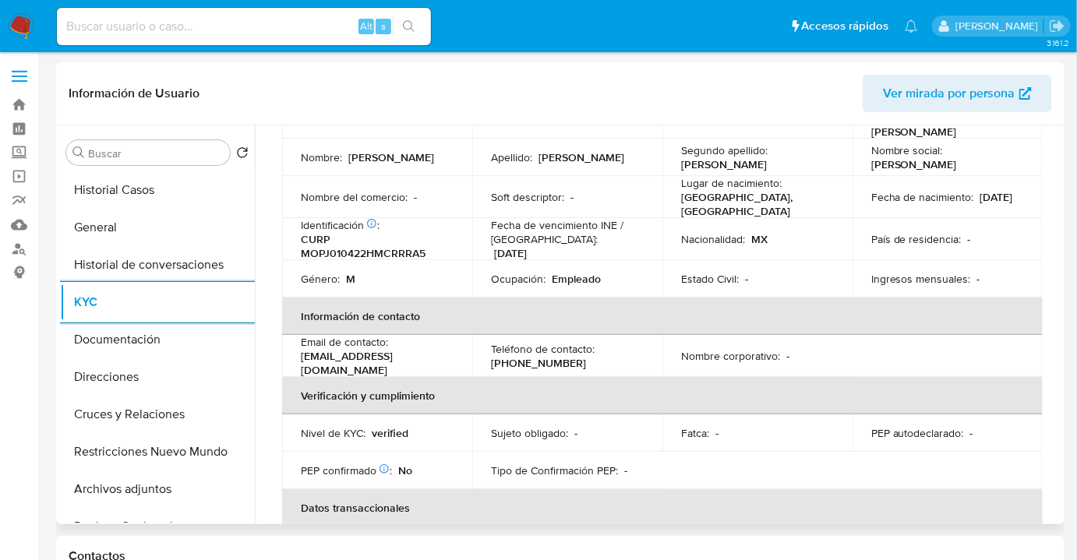
scroll to position [70, 0]
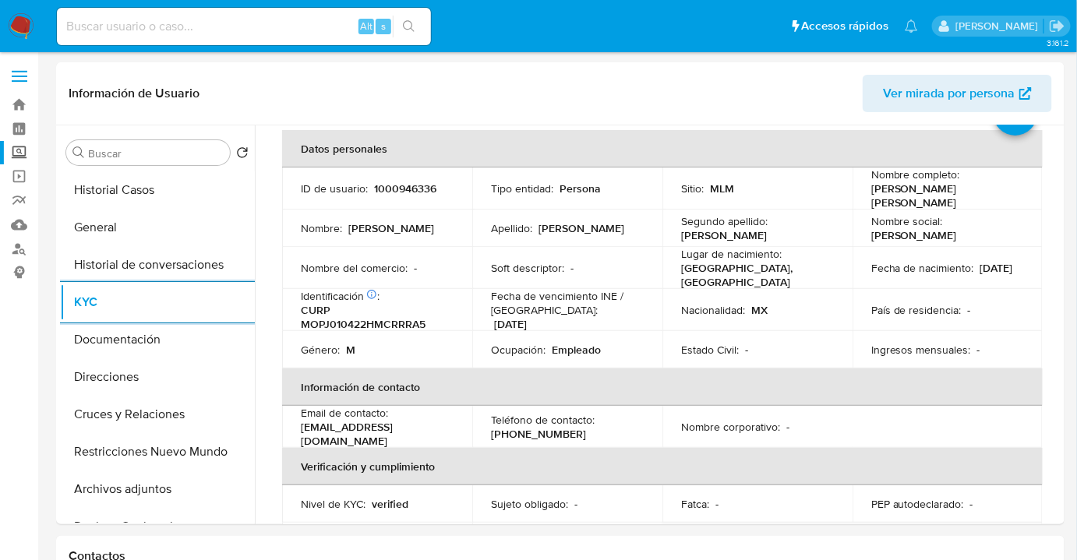
click at [26, 153] on label "Screening" at bounding box center [93, 153] width 186 height 24
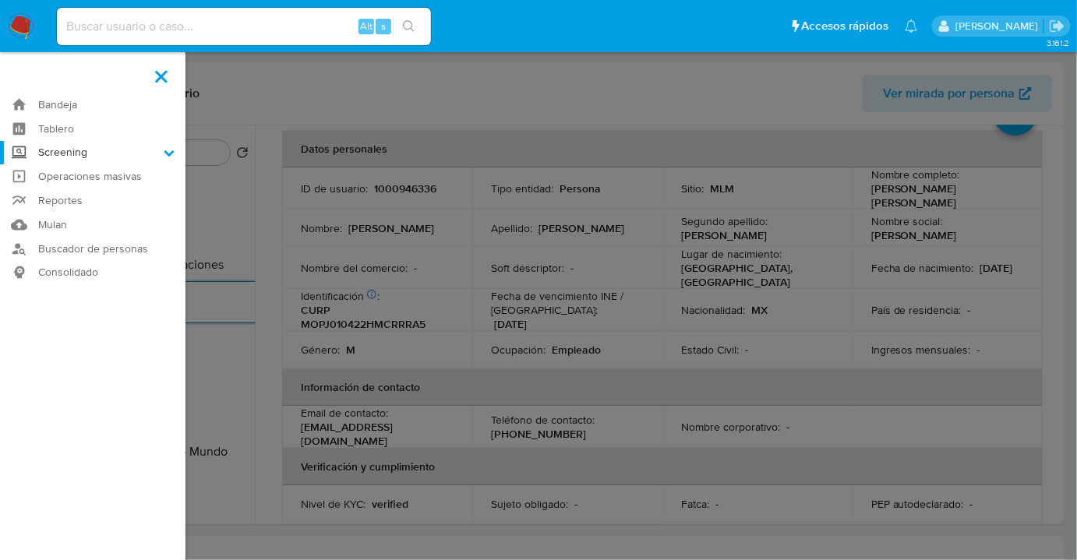
click at [0, 0] on input "Screening" at bounding box center [0, 0] width 0 height 0
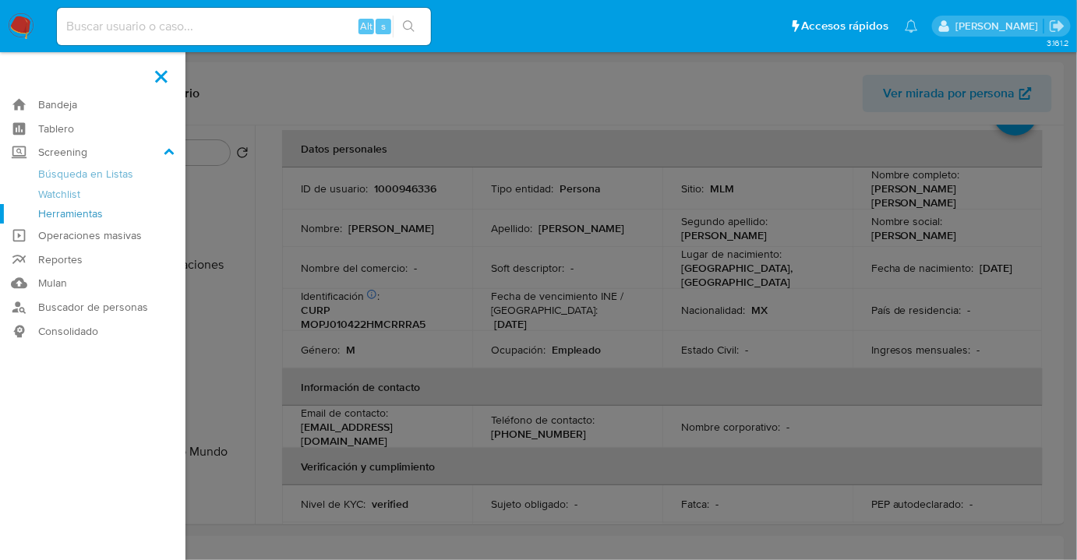
click at [83, 214] on link "Herramientas" at bounding box center [93, 213] width 186 height 19
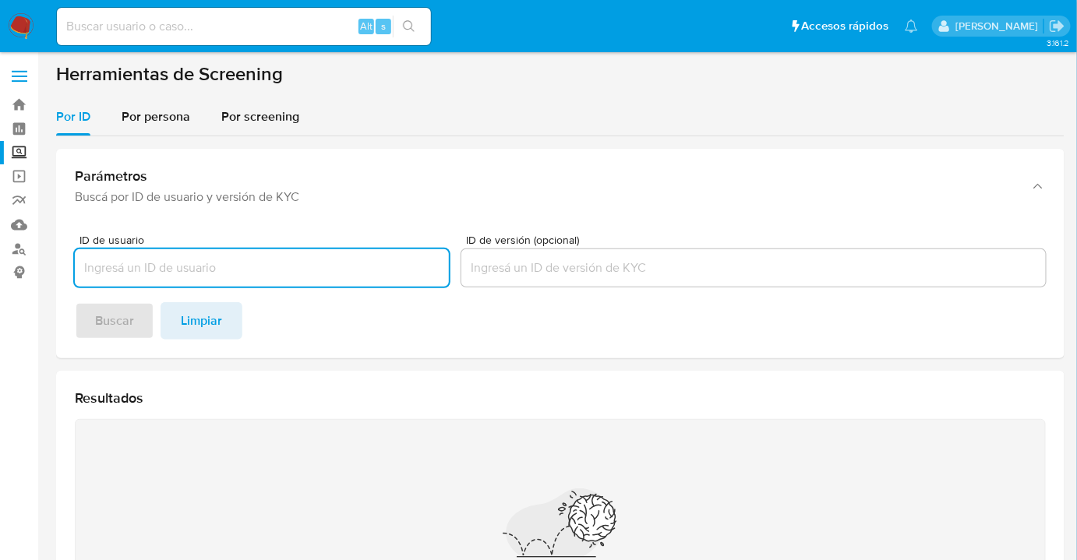
drag, startPoint x: 186, startPoint y: 115, endPoint x: 182, endPoint y: 139, distance: 23.6
click at [185, 115] on span "Por persona" at bounding box center [156, 117] width 69 height 18
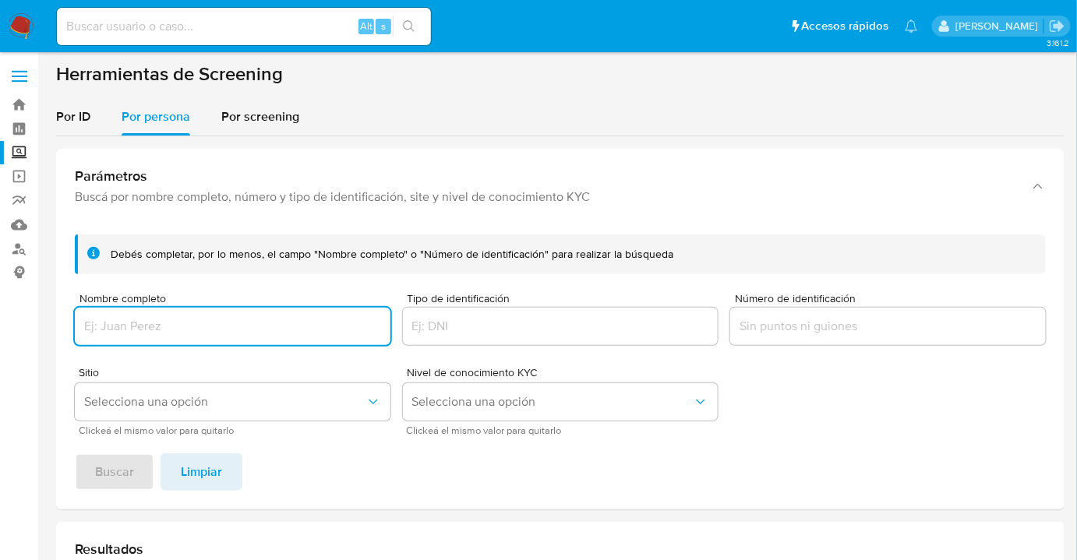
drag, startPoint x: 140, startPoint y: 330, endPoint x: 125, endPoint y: 332, distance: 14.9
click at [129, 334] on input "Nombre completo" at bounding box center [233, 326] width 316 height 20
type input "[PERSON_NAME]"
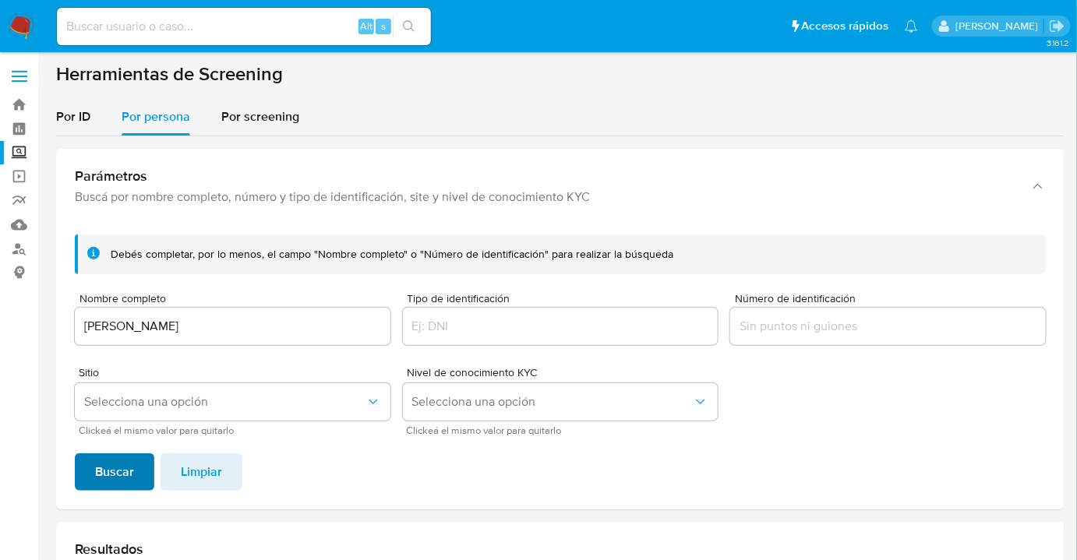
click at [121, 469] on span "Buscar" at bounding box center [114, 472] width 39 height 34
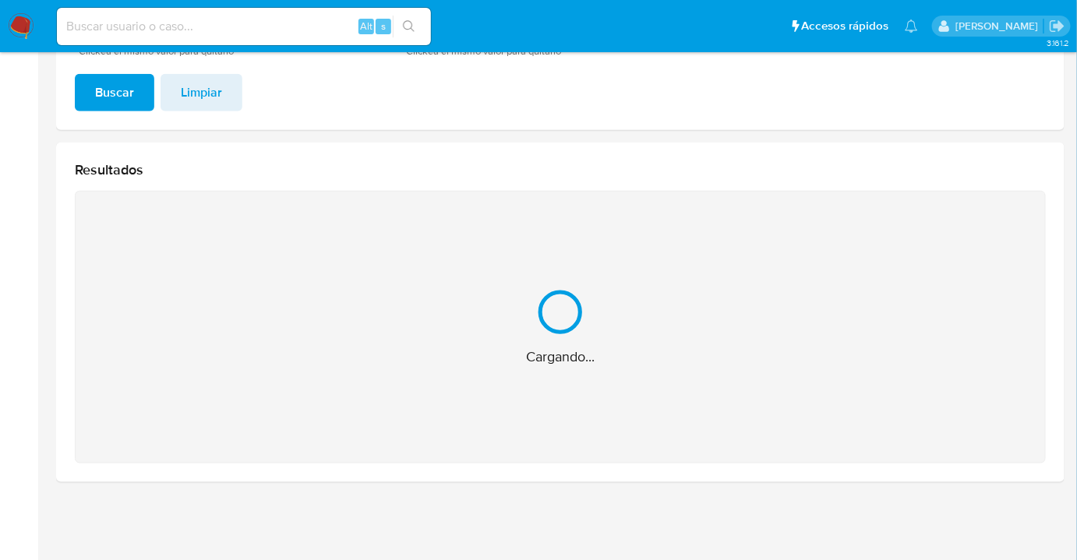
scroll to position [132, 0]
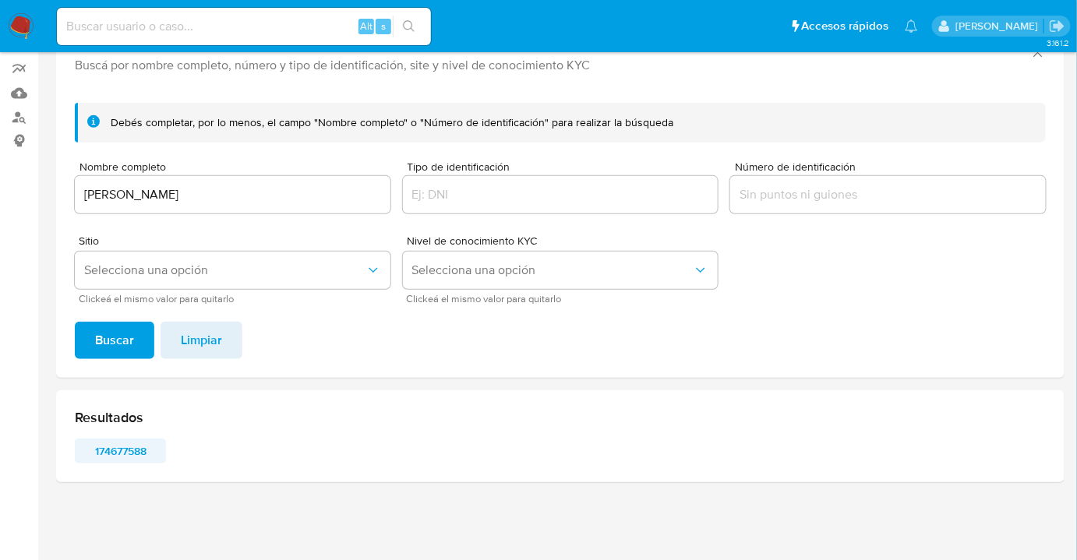
click at [111, 451] on span "174677588" at bounding box center [120, 451] width 69 height 22
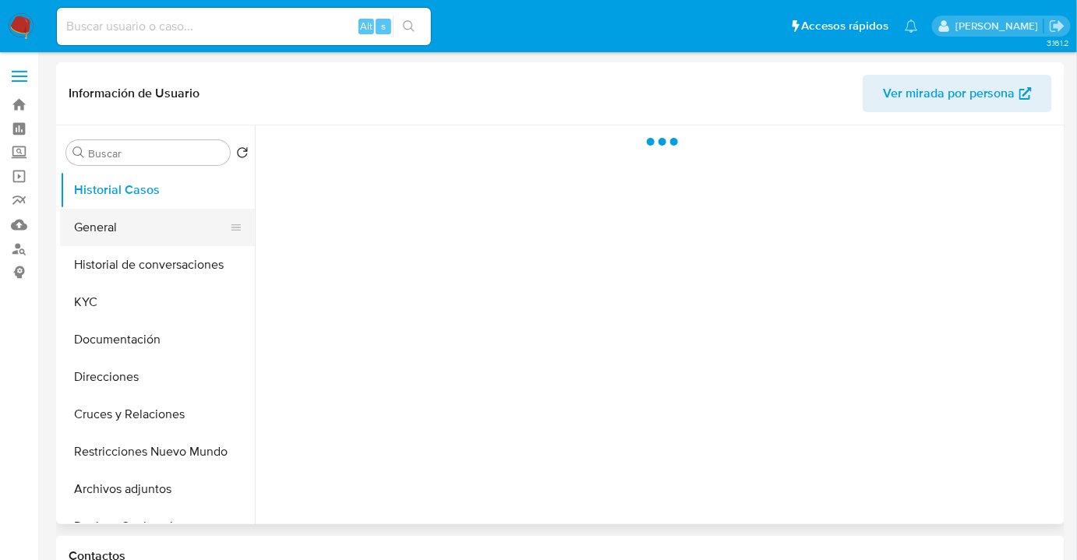
click at [152, 223] on button "General" at bounding box center [151, 227] width 182 height 37
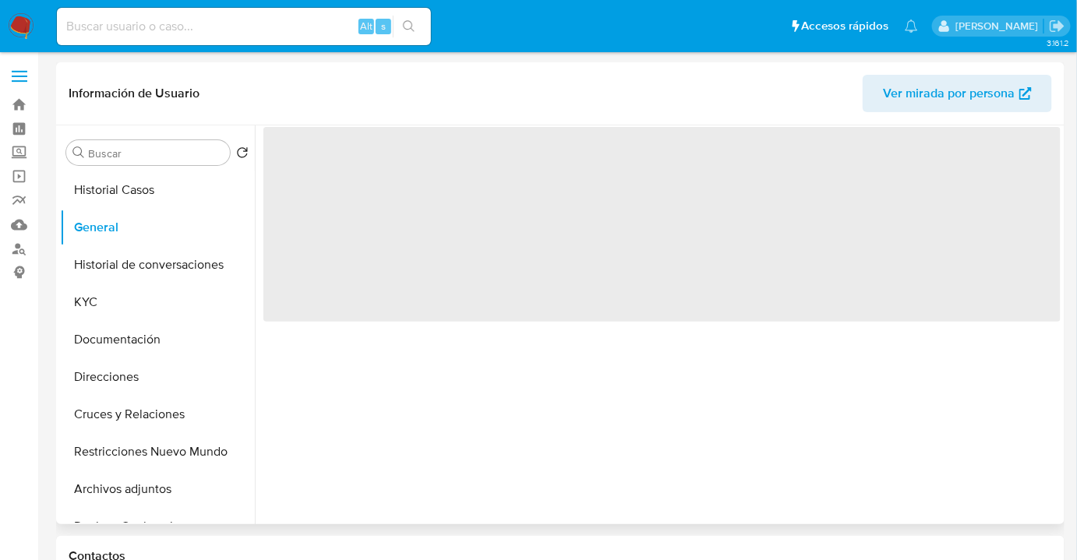
select select "10"
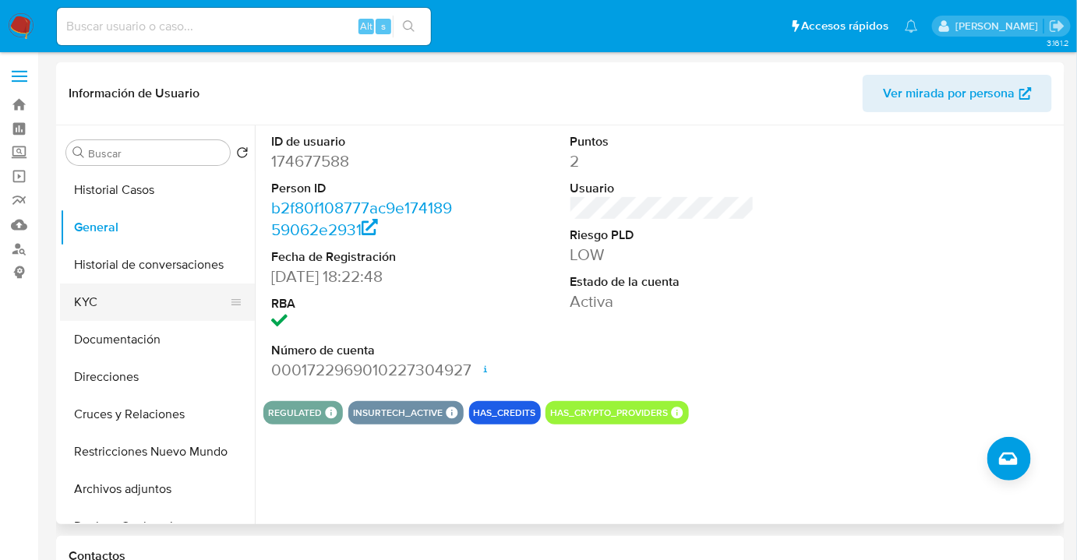
click at [121, 307] on button "KYC" at bounding box center [151, 302] width 182 height 37
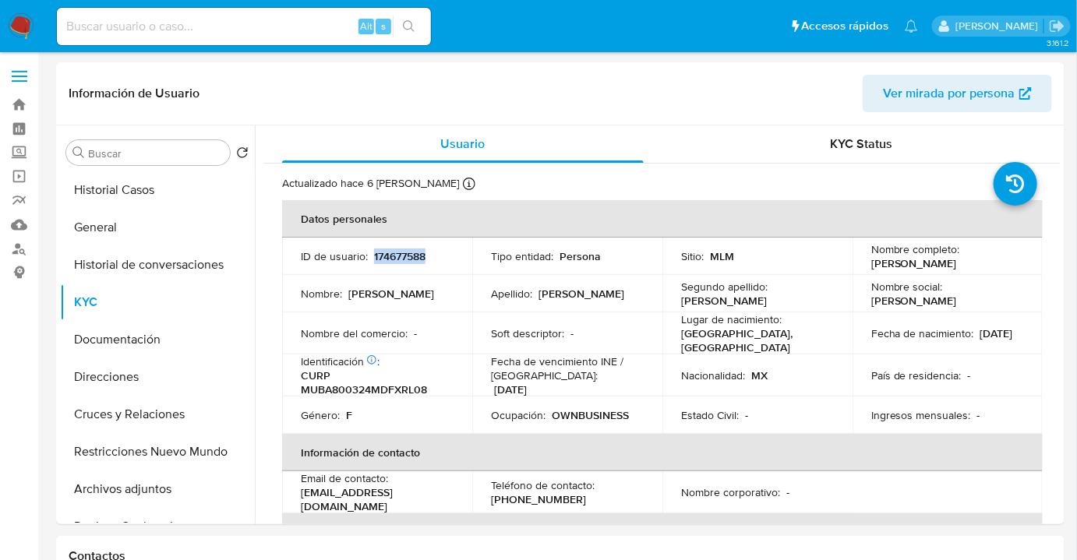
drag, startPoint x: 417, startPoint y: 258, endPoint x: 371, endPoint y: 263, distance: 46.2
click at [371, 263] on div "ID de usuario : 174677588" at bounding box center [377, 256] width 153 height 14
copy p "174677588"
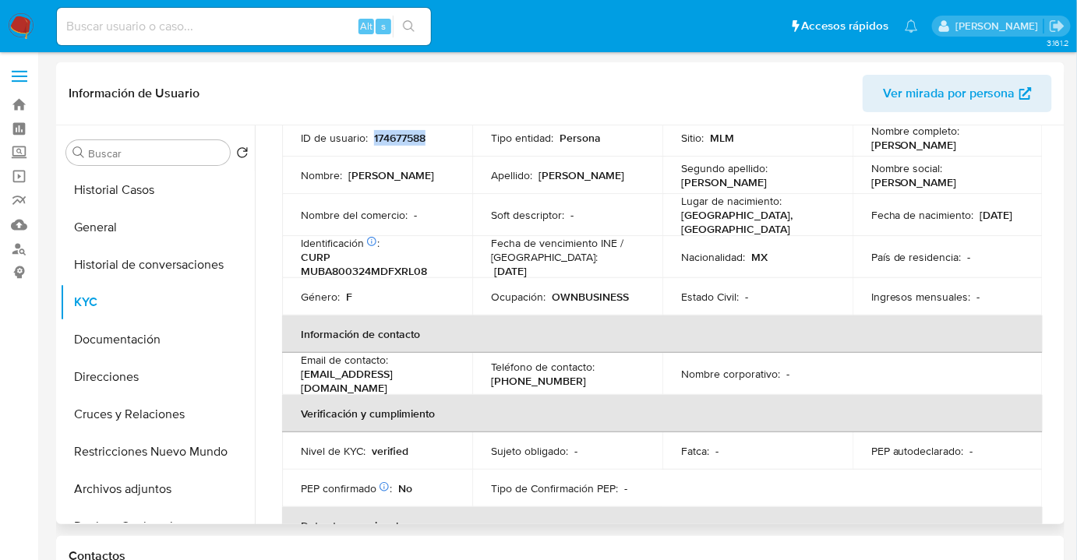
scroll to position [118, 0]
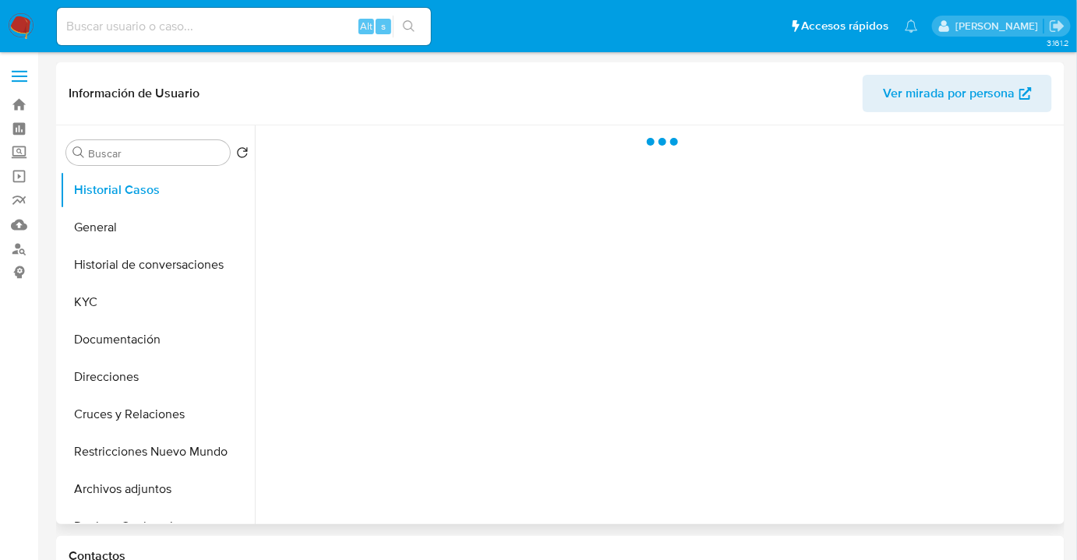
select select "10"
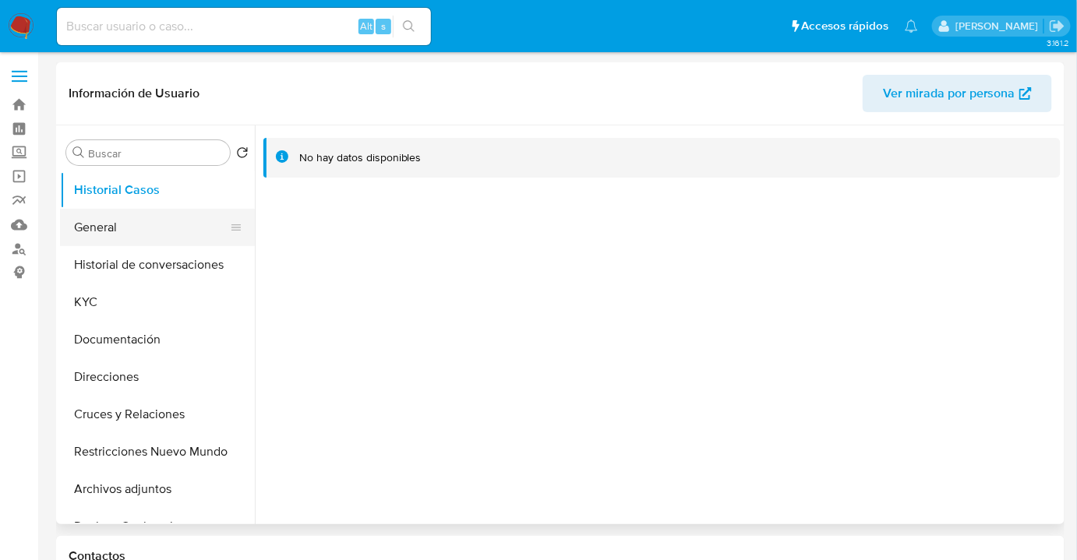
click at [178, 224] on button "General" at bounding box center [151, 227] width 182 height 37
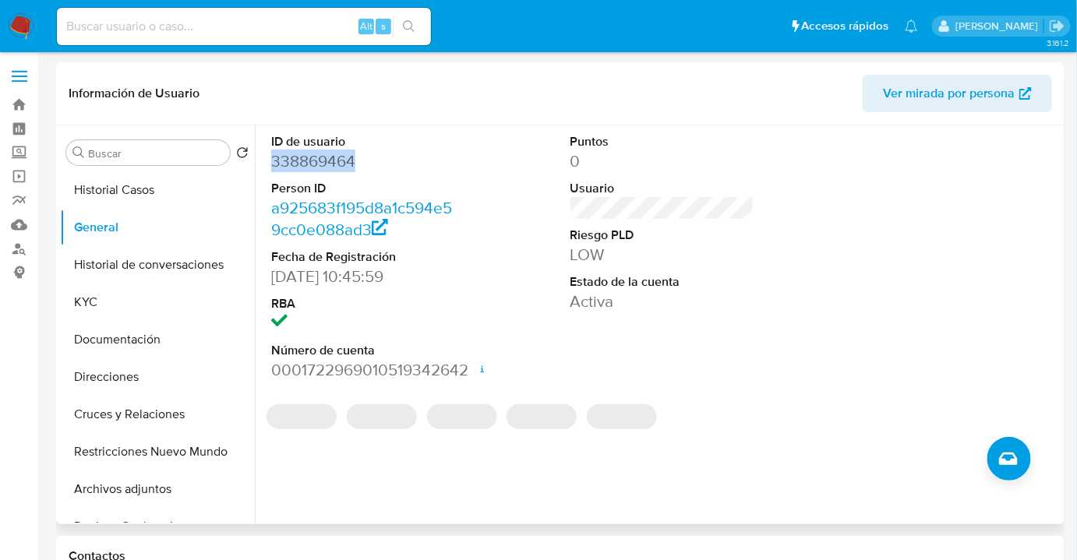
drag, startPoint x: 326, startPoint y: 161, endPoint x: 275, endPoint y: 159, distance: 50.7
click at [275, 159] on dd "338869464" at bounding box center [363, 161] width 184 height 22
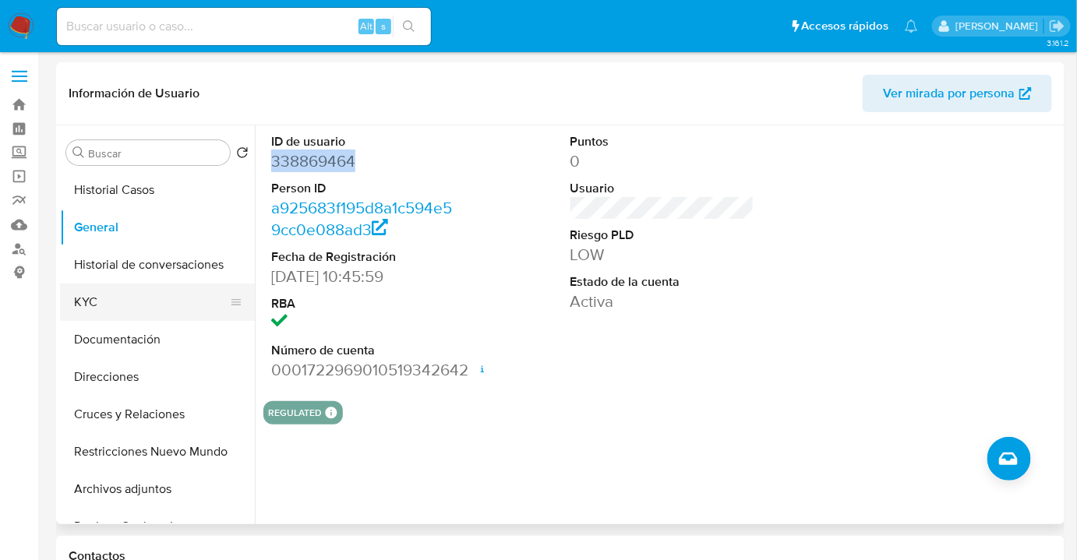
click at [151, 296] on button "KYC" at bounding box center [151, 302] width 182 height 37
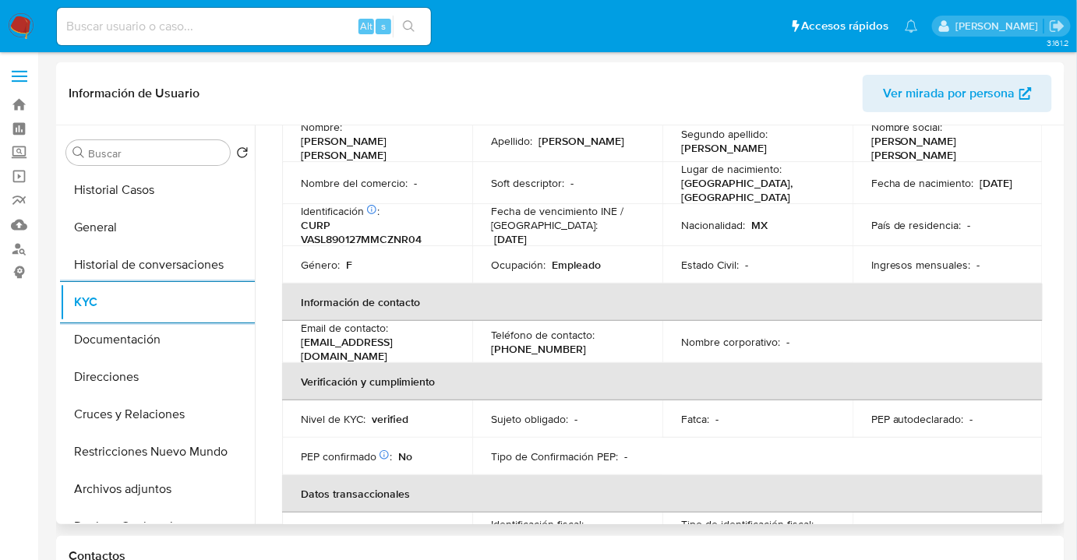
scroll to position [67, 0]
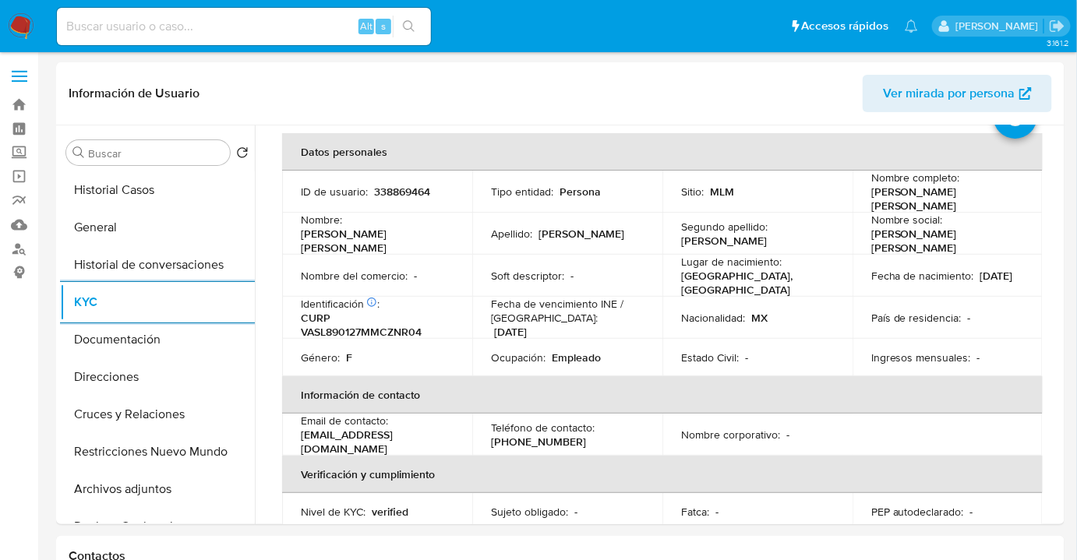
click at [96, 21] on input at bounding box center [244, 26] width 374 height 20
paste input "1000946336"
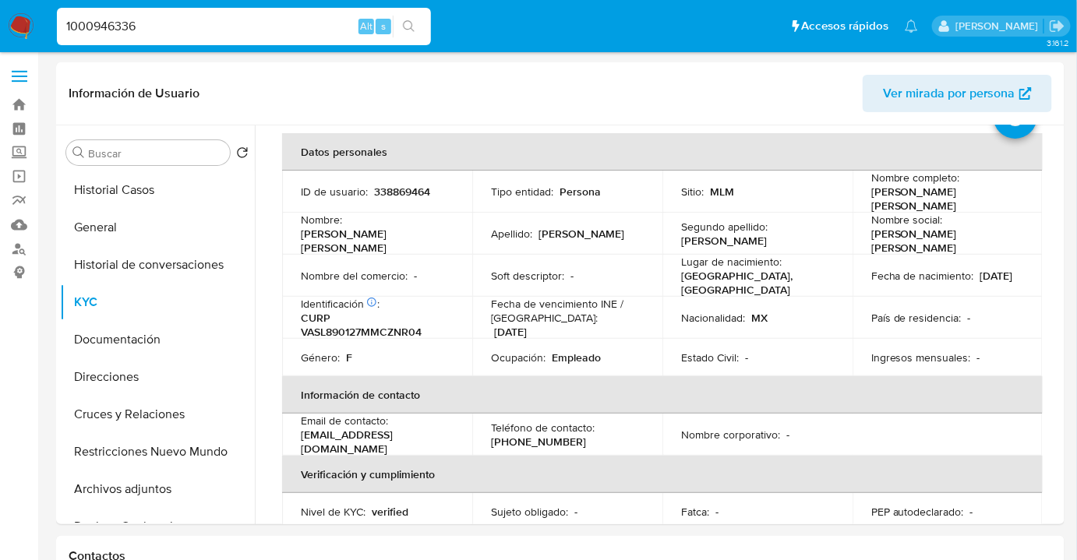
type input "1000946336"
click at [399, 30] on button "search-icon" at bounding box center [409, 27] width 32 height 22
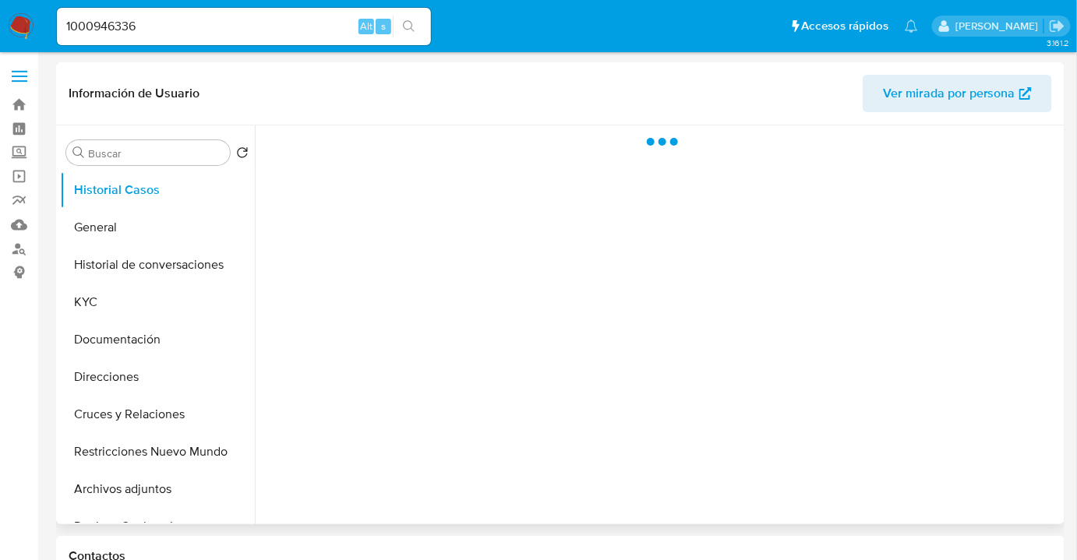
select select "10"
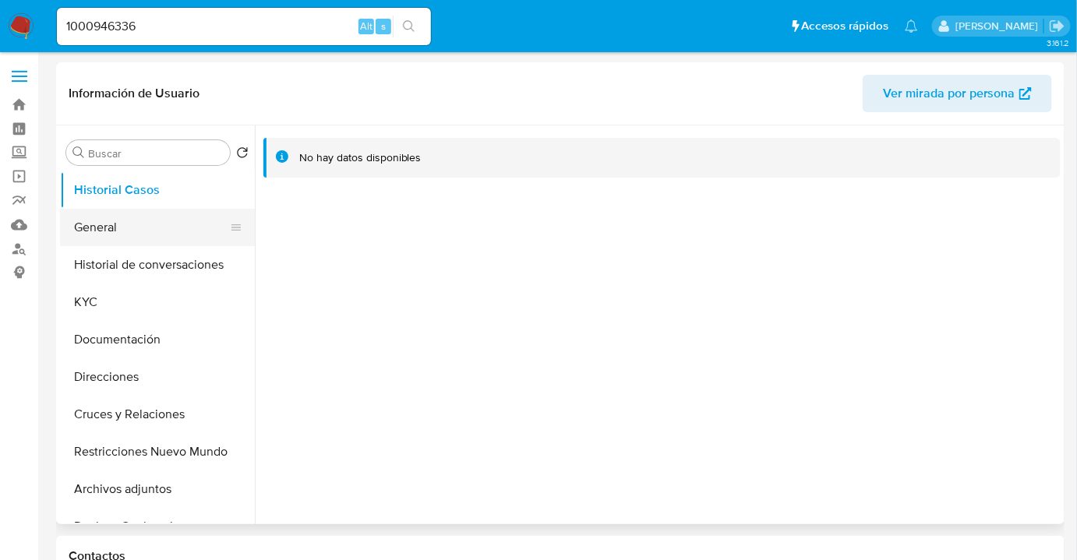
click at [168, 228] on button "General" at bounding box center [151, 227] width 182 height 37
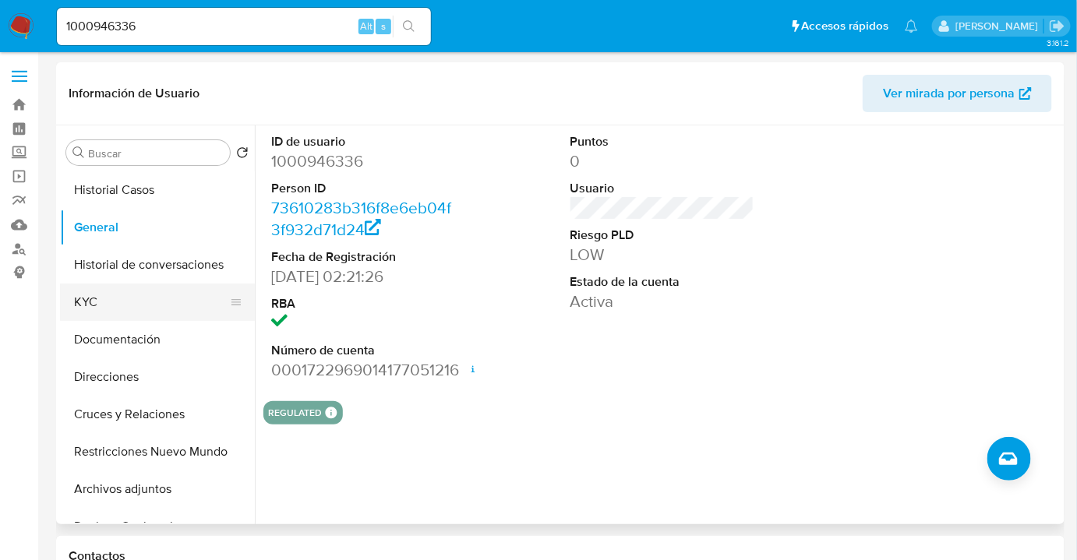
click at [118, 320] on button "KYC" at bounding box center [151, 302] width 182 height 37
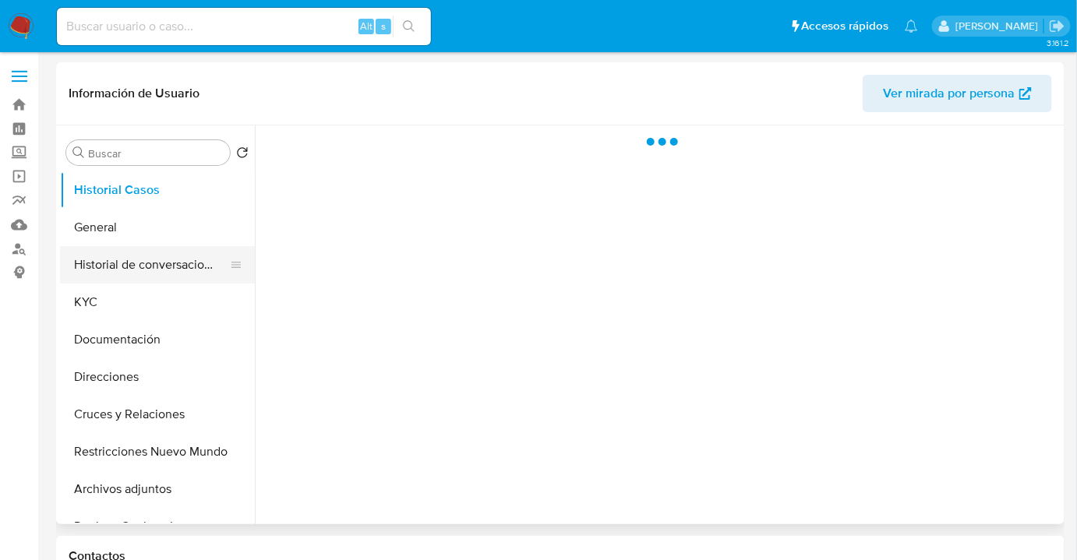
select select "10"
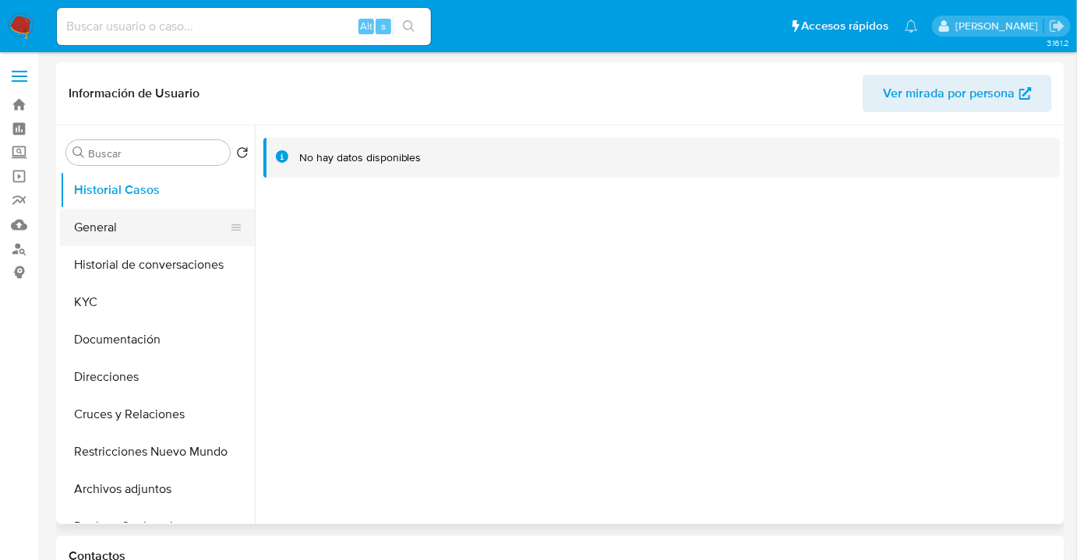
click at [144, 218] on button "General" at bounding box center [151, 227] width 182 height 37
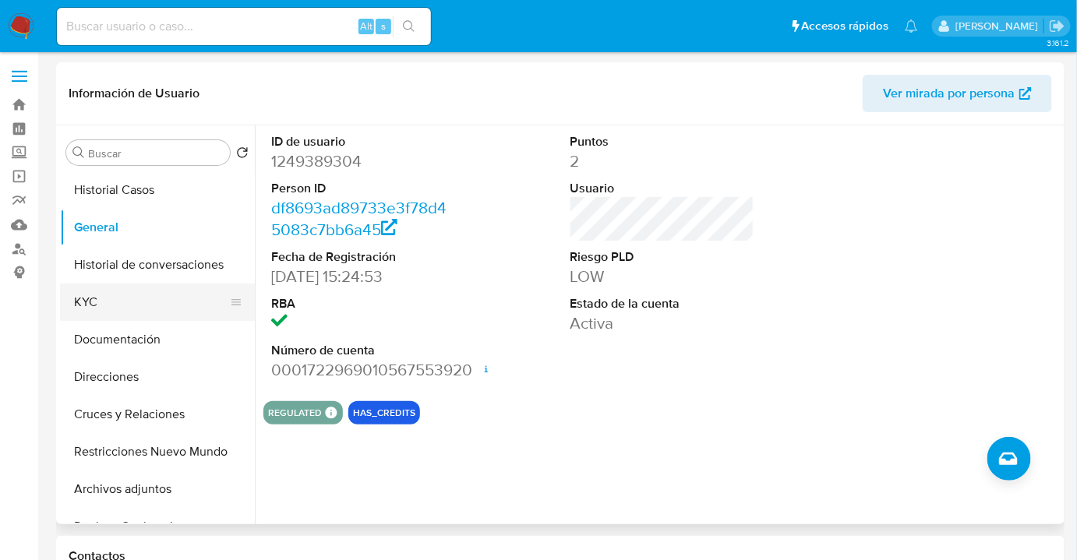
click at [83, 305] on button "KYC" at bounding box center [151, 302] width 182 height 37
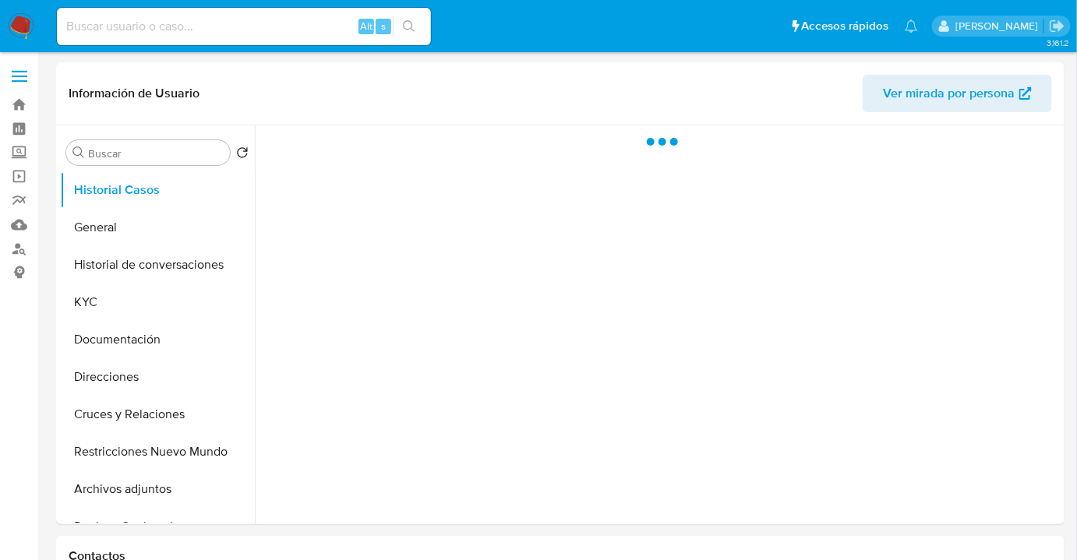
select select "10"
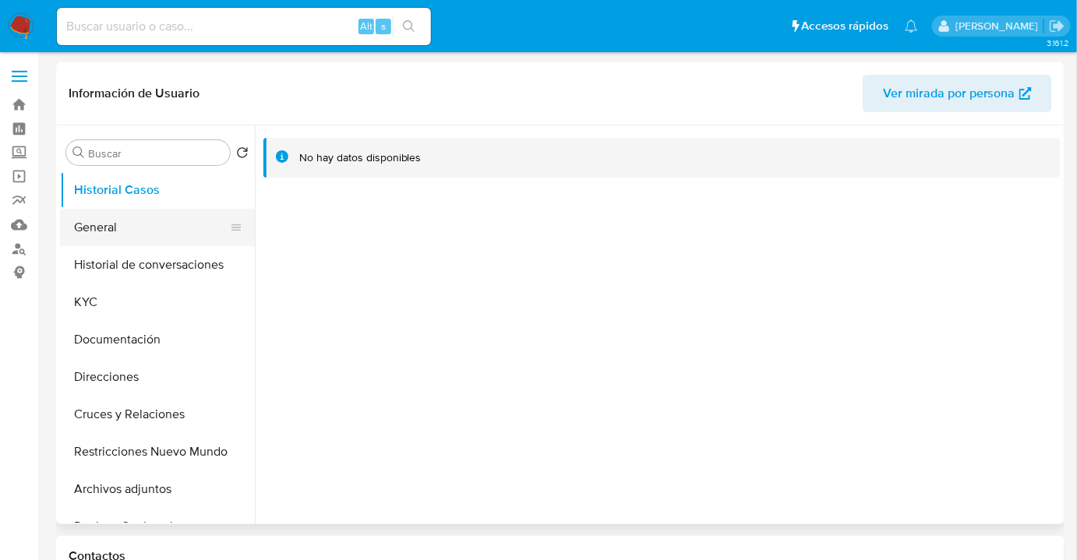
click at [139, 233] on button "General" at bounding box center [151, 227] width 182 height 37
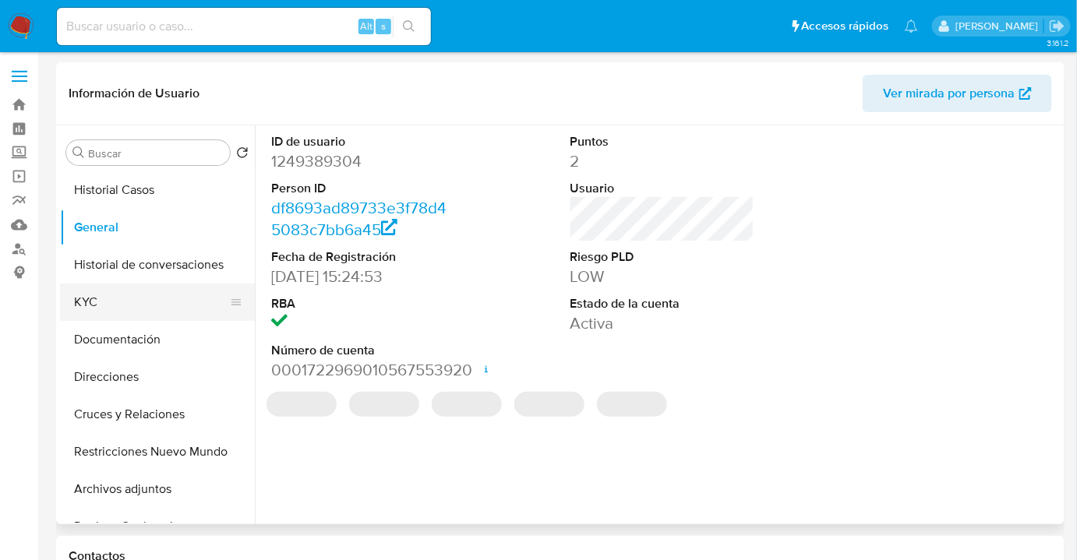
click at [114, 311] on button "KYC" at bounding box center [151, 302] width 182 height 37
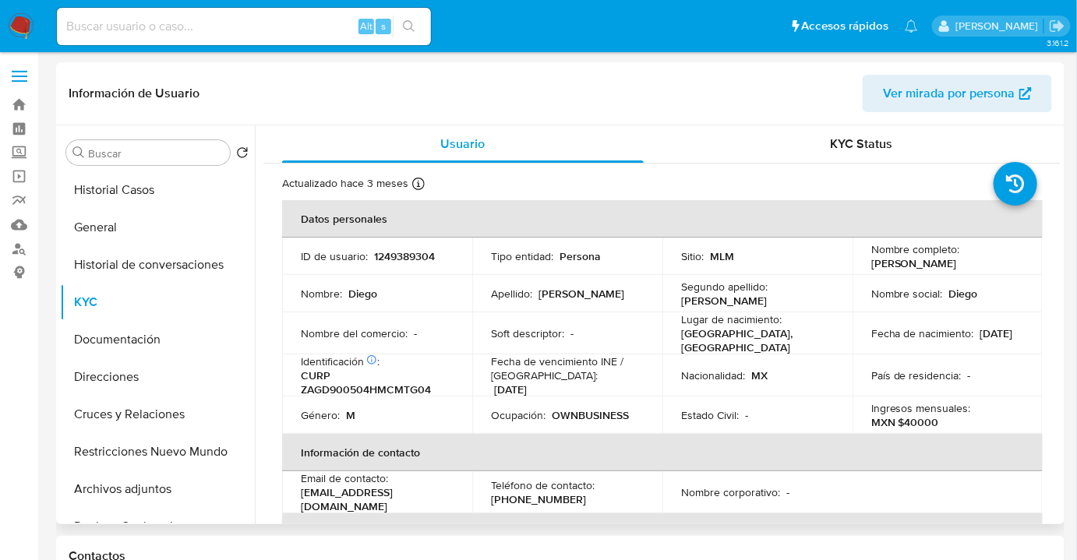
click at [371, 255] on div "ID de usuario : 1249389304" at bounding box center [377, 256] width 153 height 14
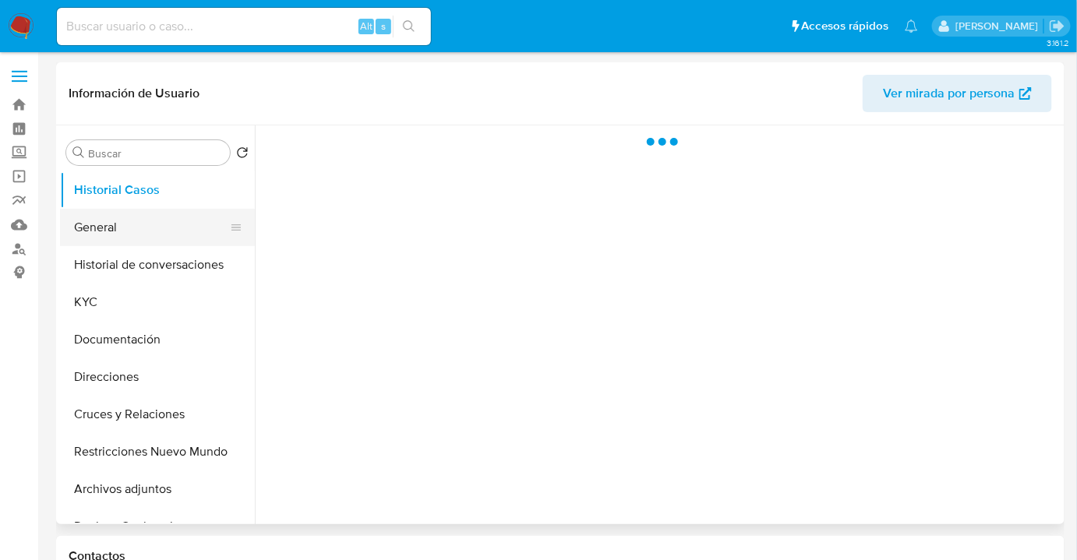
select select "10"
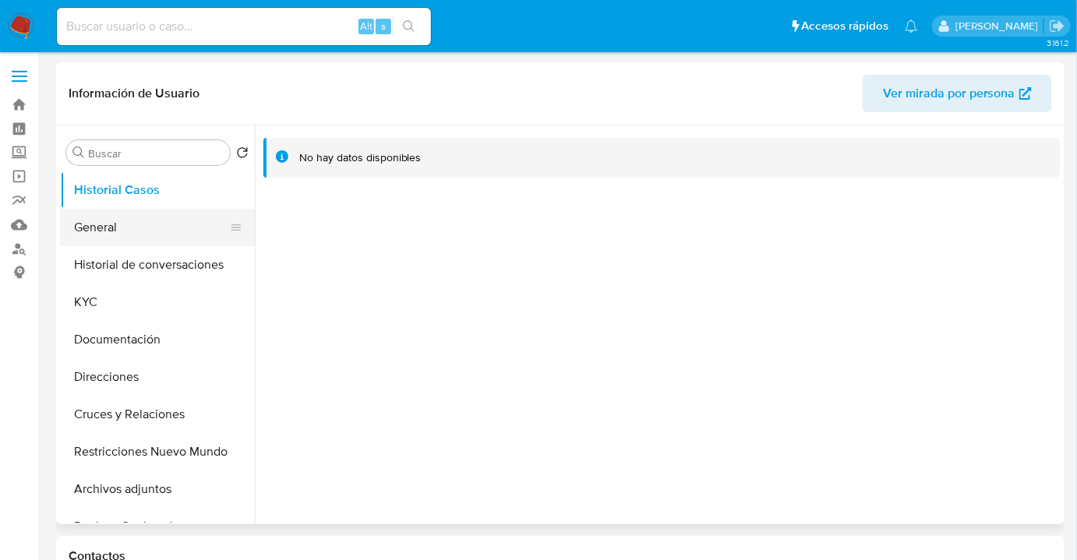
click at [108, 226] on button "General" at bounding box center [151, 227] width 182 height 37
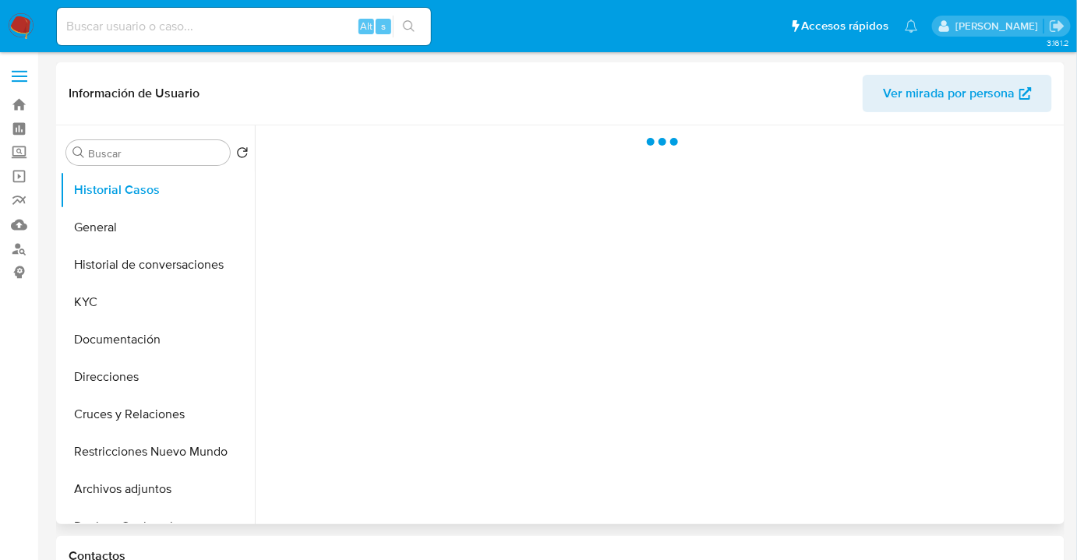
select select "10"
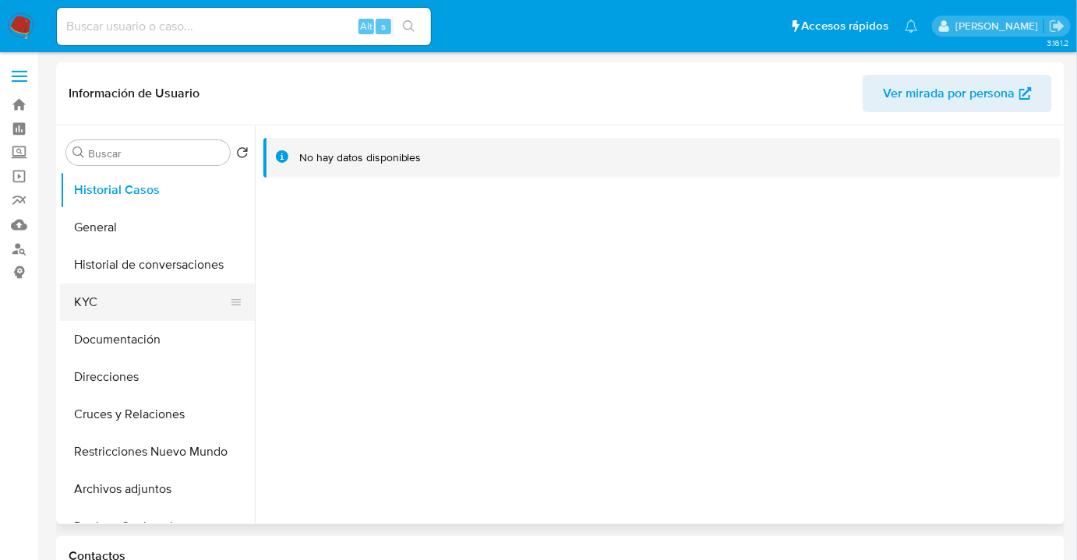
click at [108, 296] on button "KYC" at bounding box center [151, 302] width 182 height 37
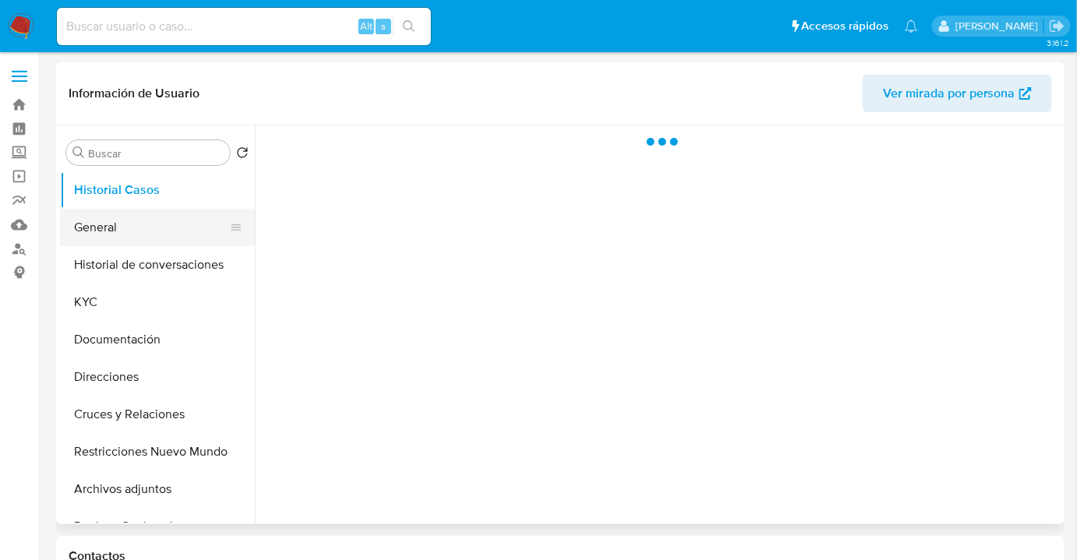
select select "10"
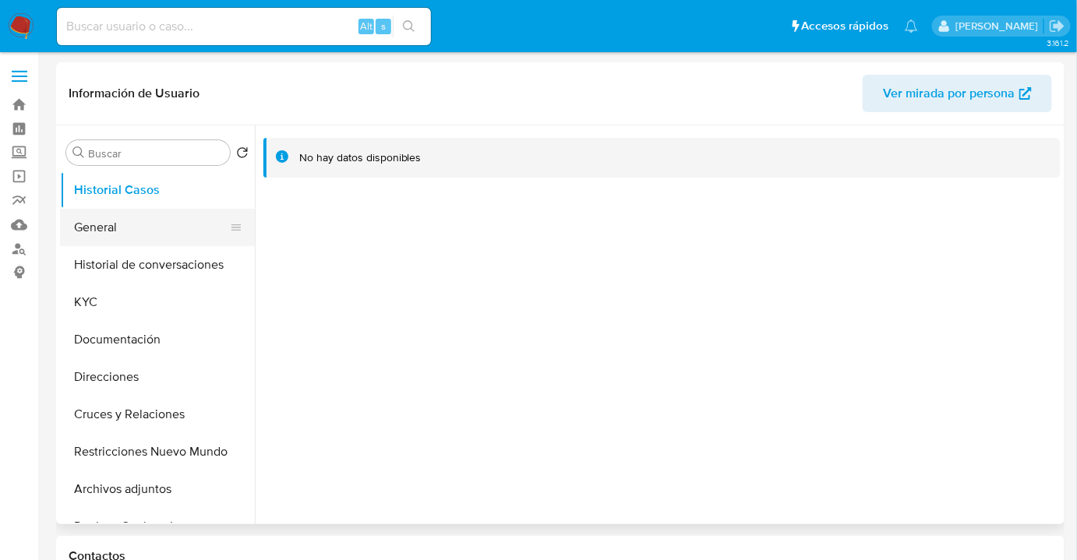
click at [101, 226] on button "General" at bounding box center [151, 227] width 182 height 37
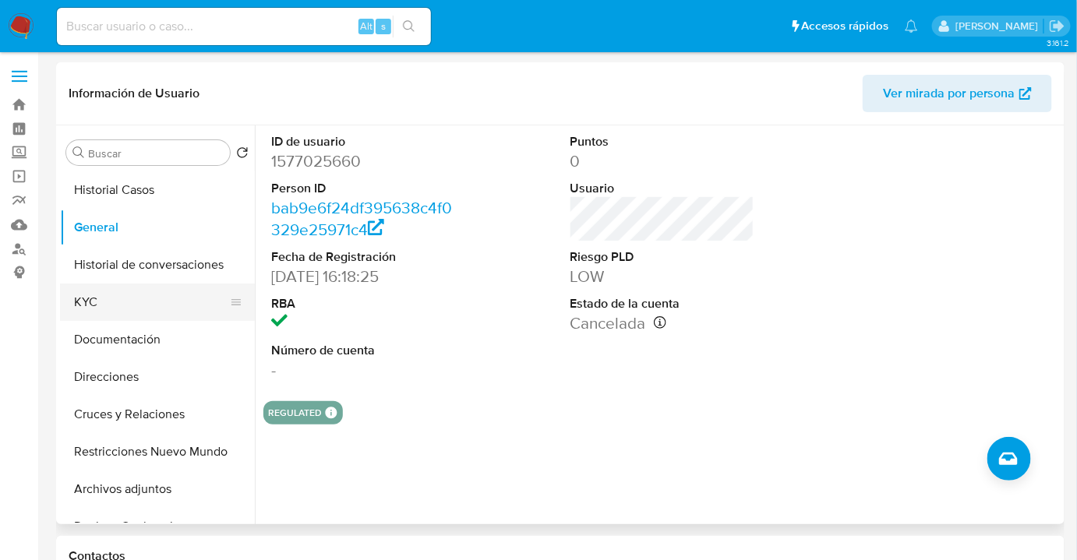
click at [104, 287] on button "KYC" at bounding box center [151, 302] width 182 height 37
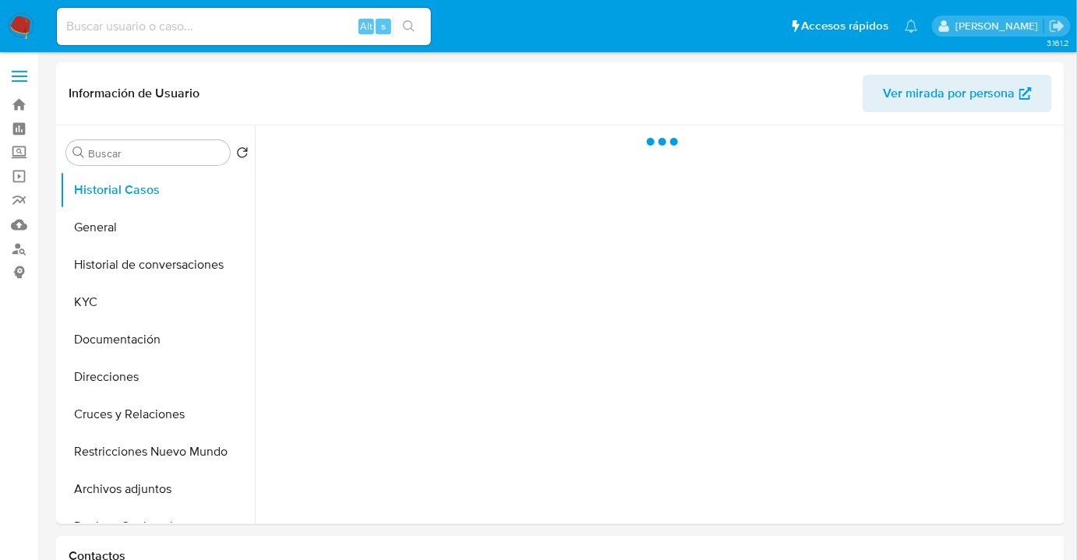
select select "10"
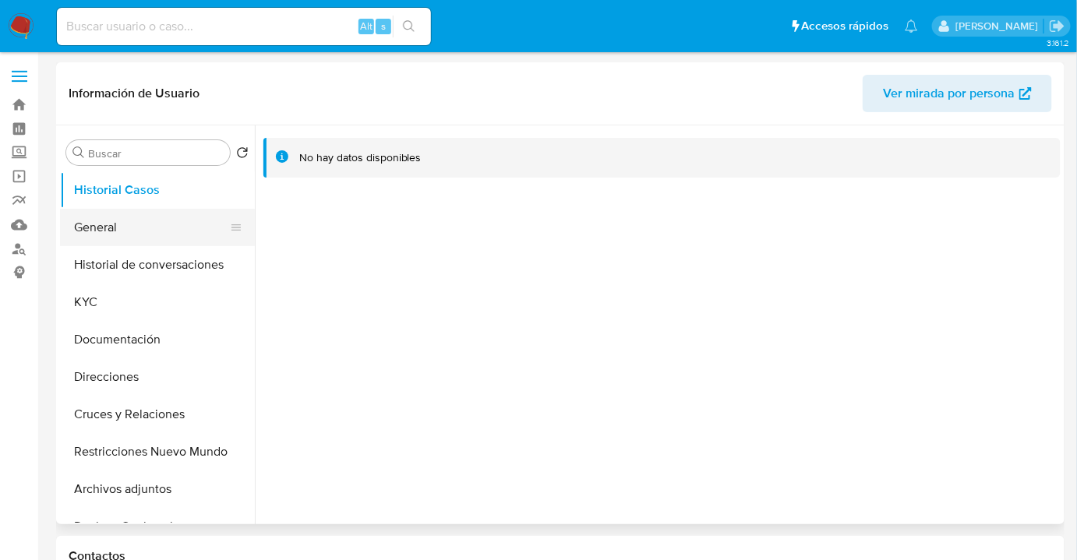
click at [118, 231] on button "General" at bounding box center [151, 227] width 182 height 37
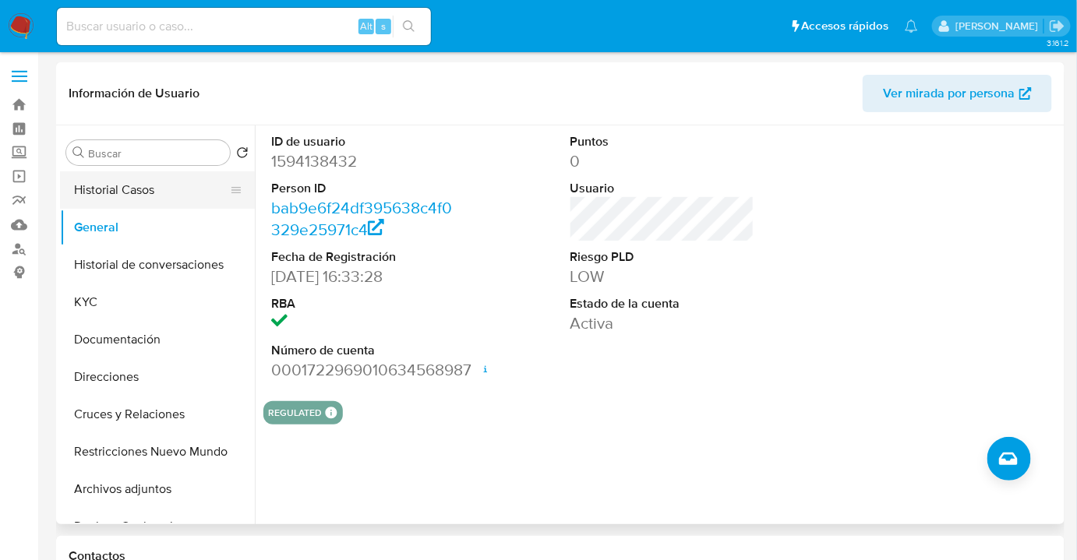
click at [160, 206] on button "Historial Casos" at bounding box center [151, 189] width 182 height 37
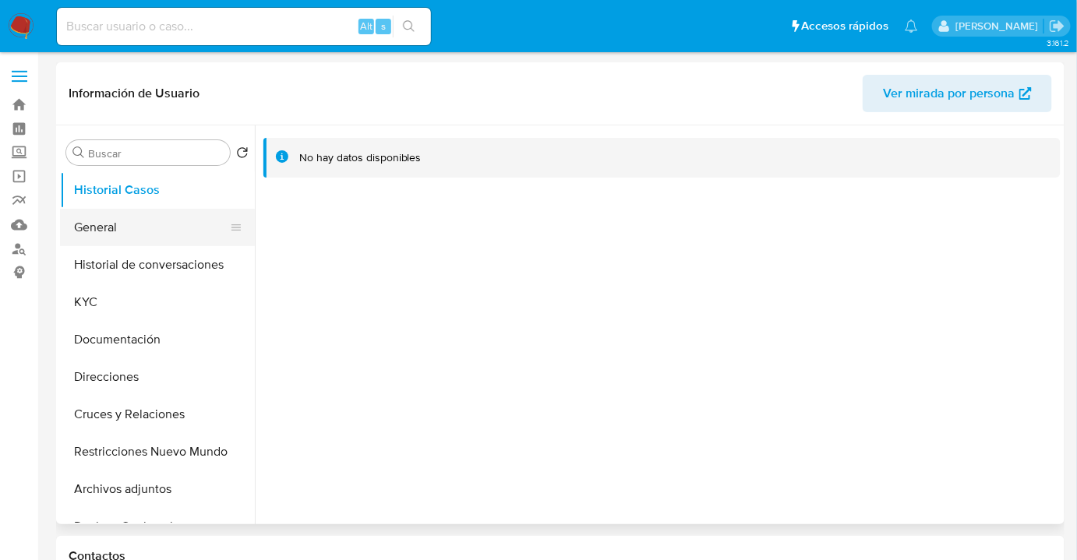
click at [106, 228] on button "General" at bounding box center [151, 227] width 182 height 37
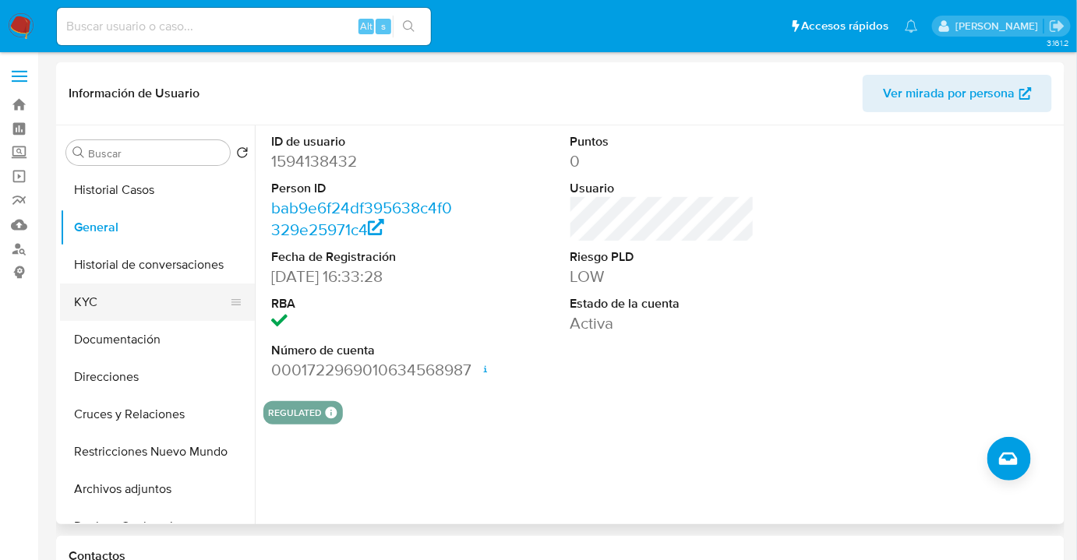
click at [94, 305] on button "KYC" at bounding box center [151, 302] width 182 height 37
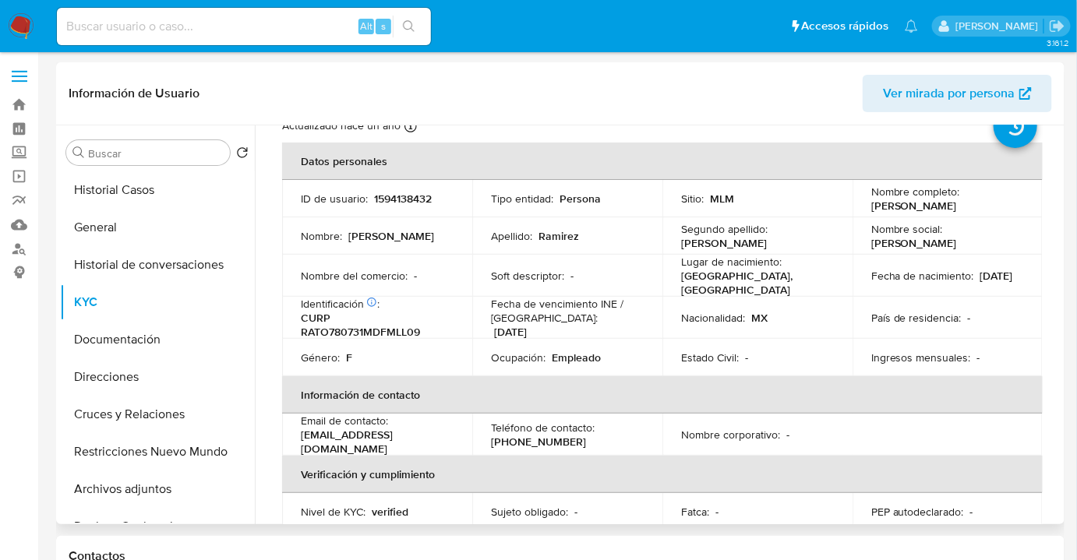
scroll to position [48, 0]
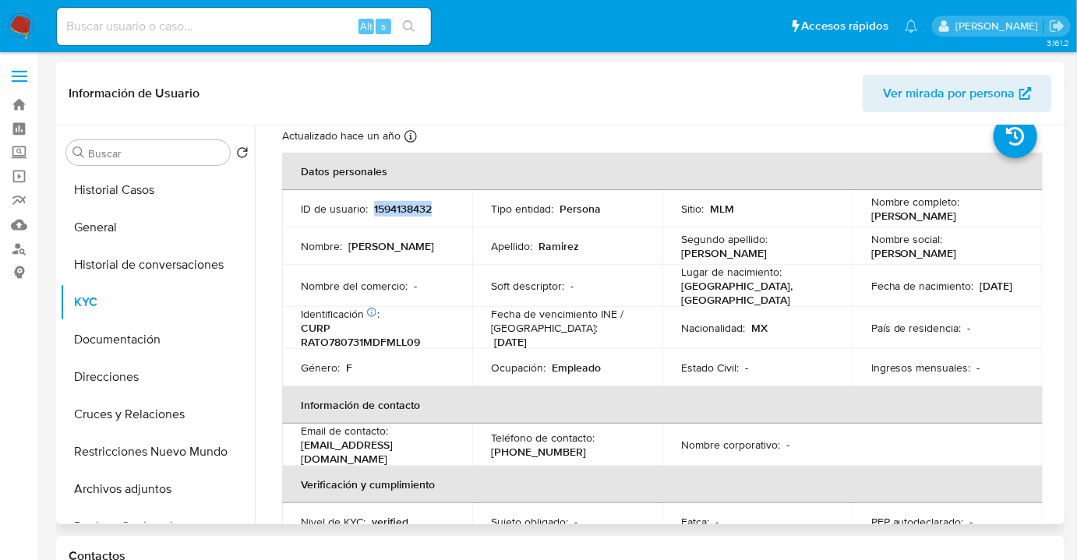
drag, startPoint x: 453, startPoint y: 210, endPoint x: 371, endPoint y: 203, distance: 82.1
click at [371, 203] on td "ID de usuario : 1594138432" at bounding box center [377, 208] width 190 height 37
copy p "1594138432"
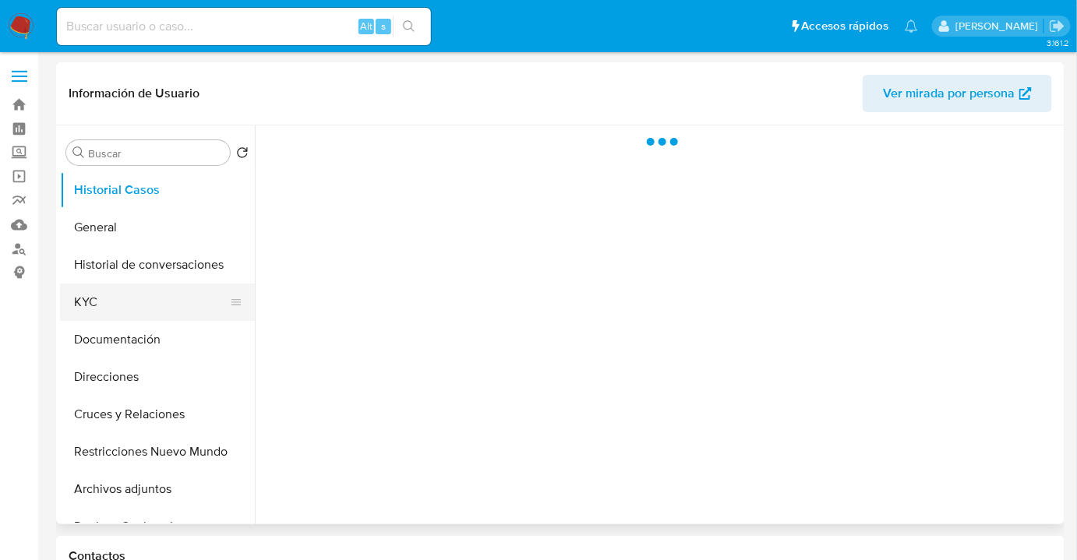
select select "10"
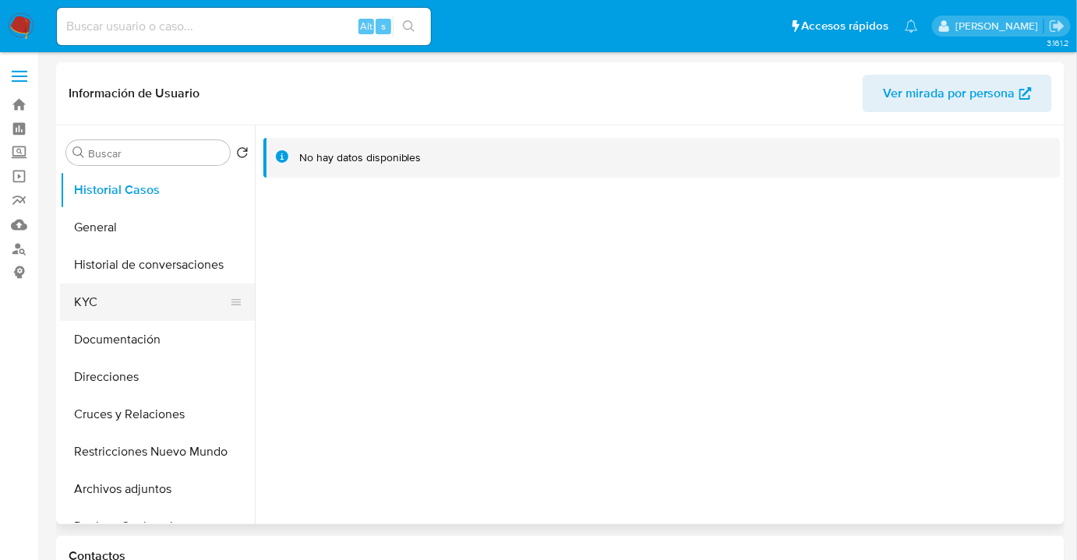
click at [113, 286] on button "KYC" at bounding box center [151, 302] width 182 height 37
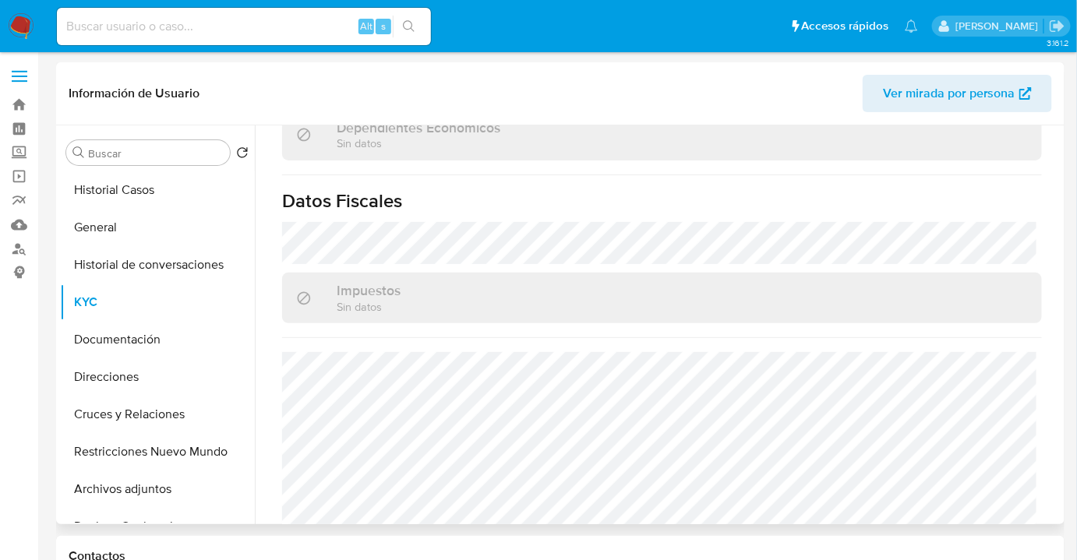
scroll to position [984, 0]
